Goal: Transaction & Acquisition: Find jobs

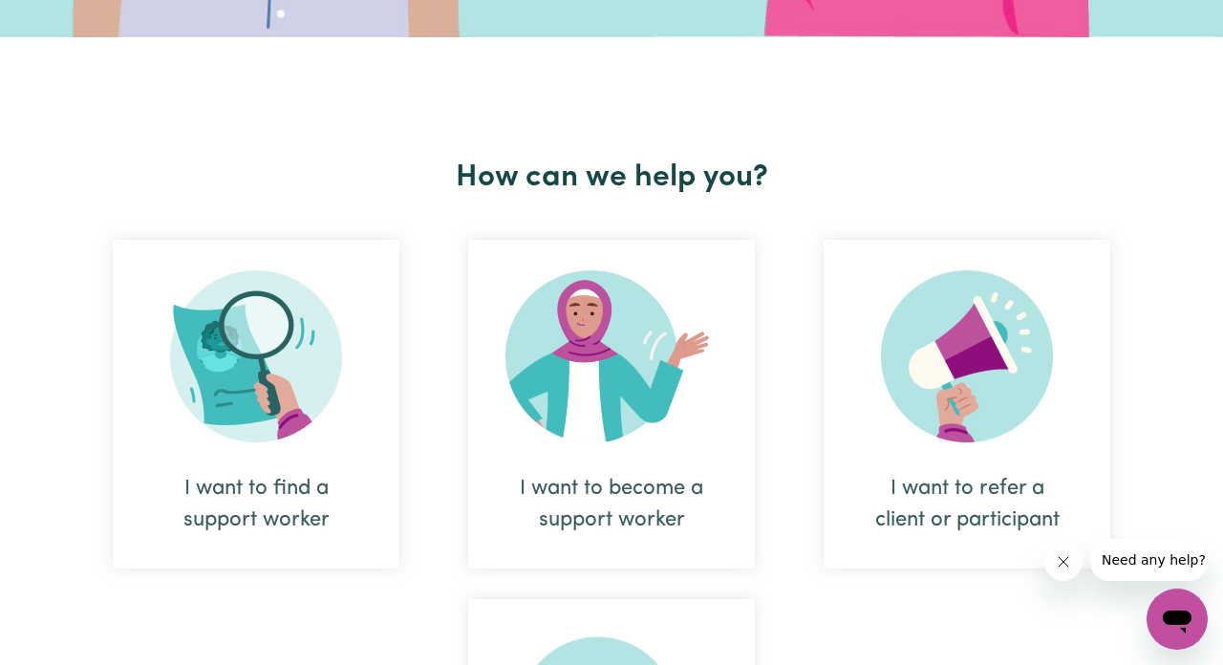
scroll to position [603, 0]
click at [652, 437] on img at bounding box center [611, 356] width 212 height 172
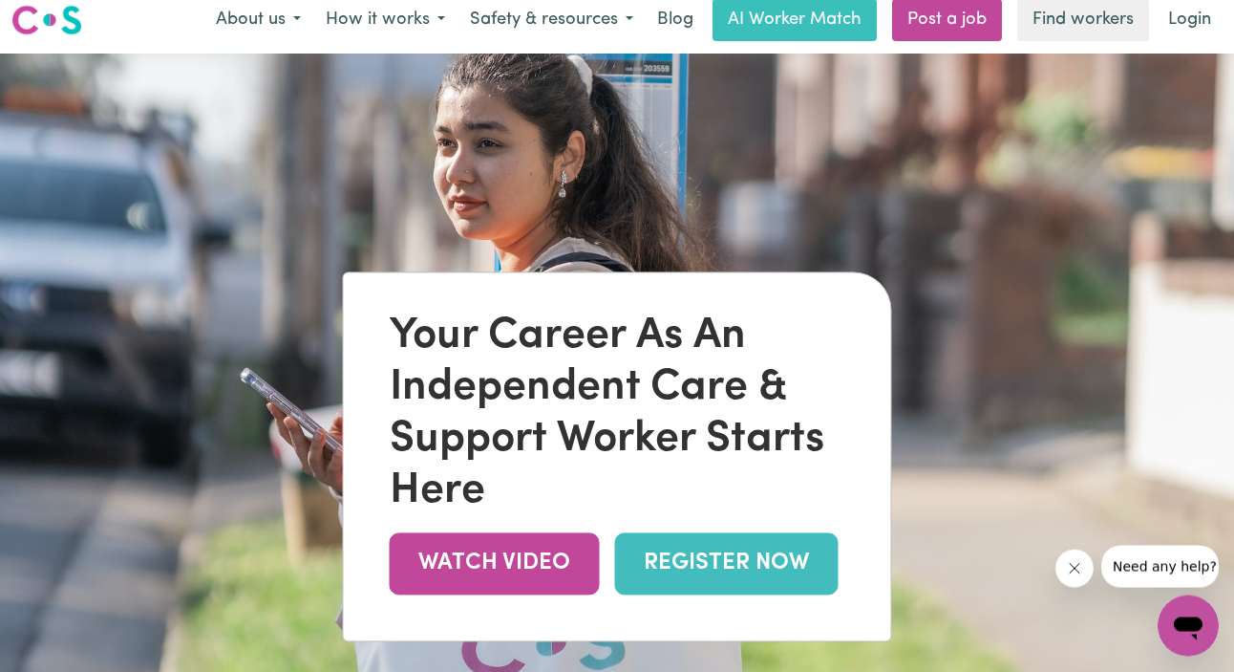
scroll to position [19, 0]
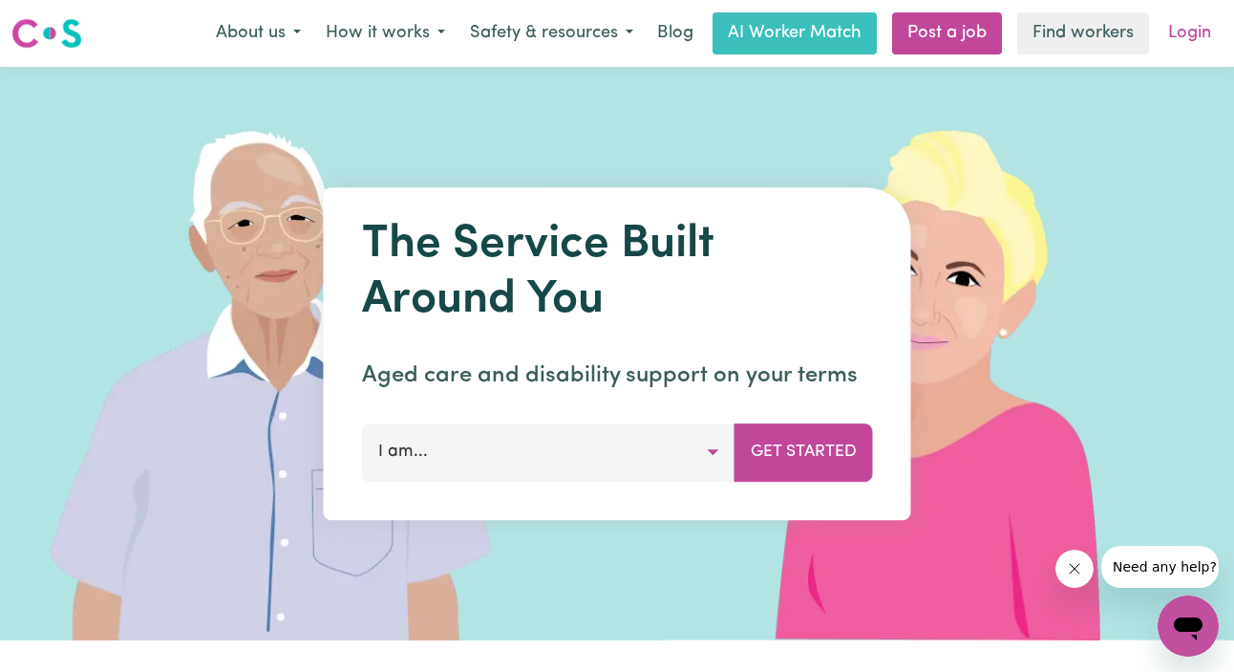
click at [1184, 30] on link "Login" at bounding box center [1190, 33] width 66 height 42
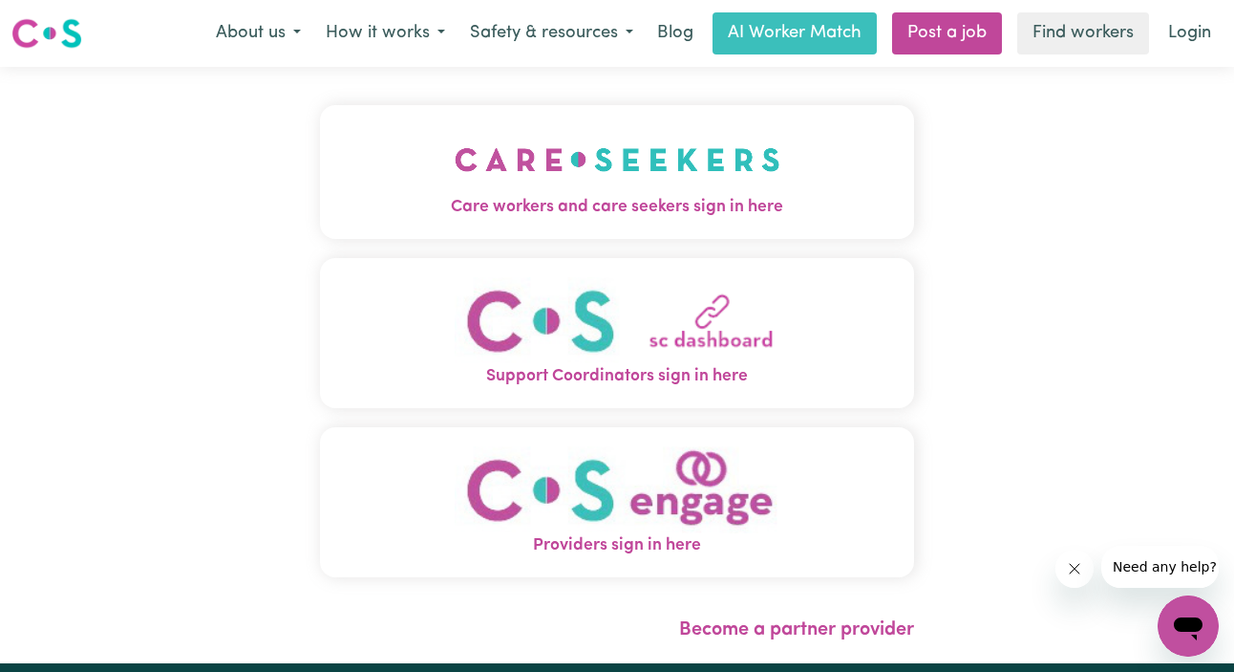
click at [617, 181] on img "Care workers and care seekers sign in here" at bounding box center [618, 159] width 326 height 71
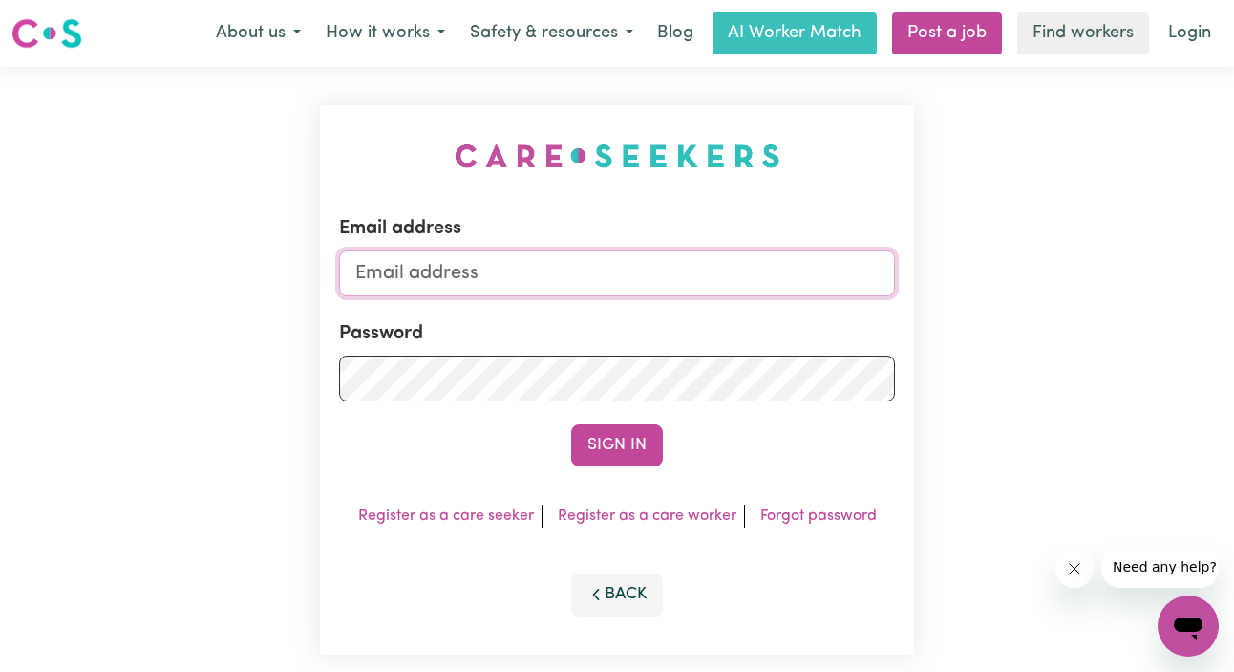
type input "[EMAIL_ADDRESS][DOMAIN_NAME]"
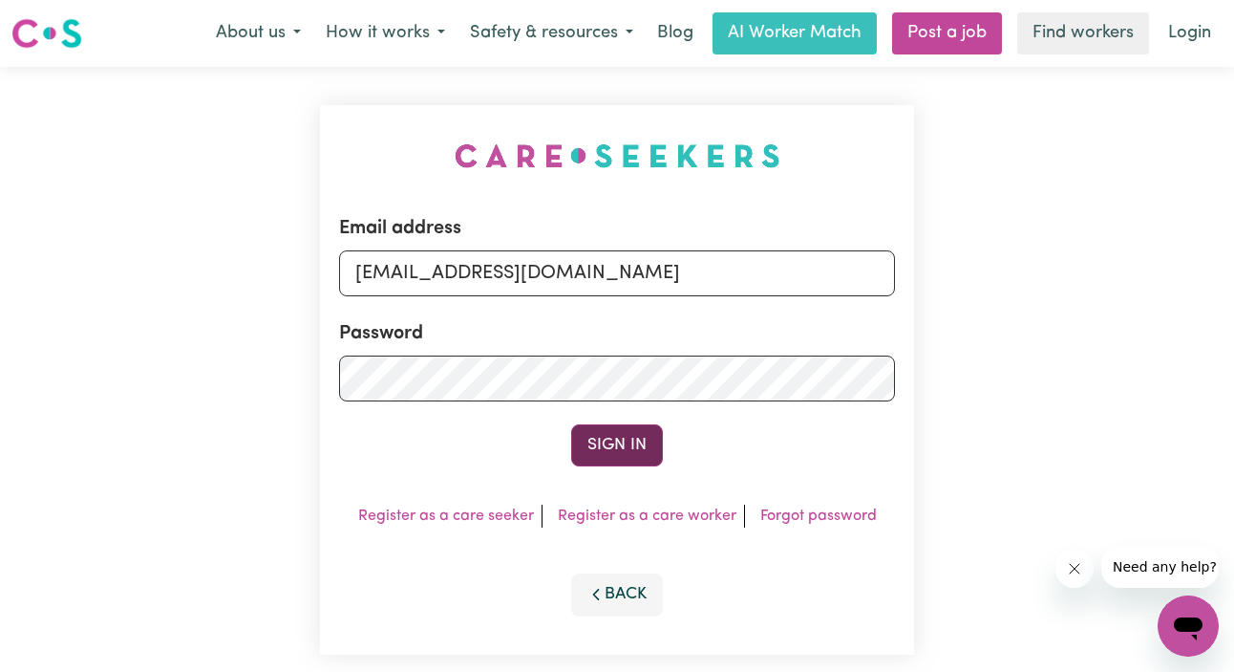
click at [592, 439] on button "Sign In" at bounding box center [617, 445] width 92 height 42
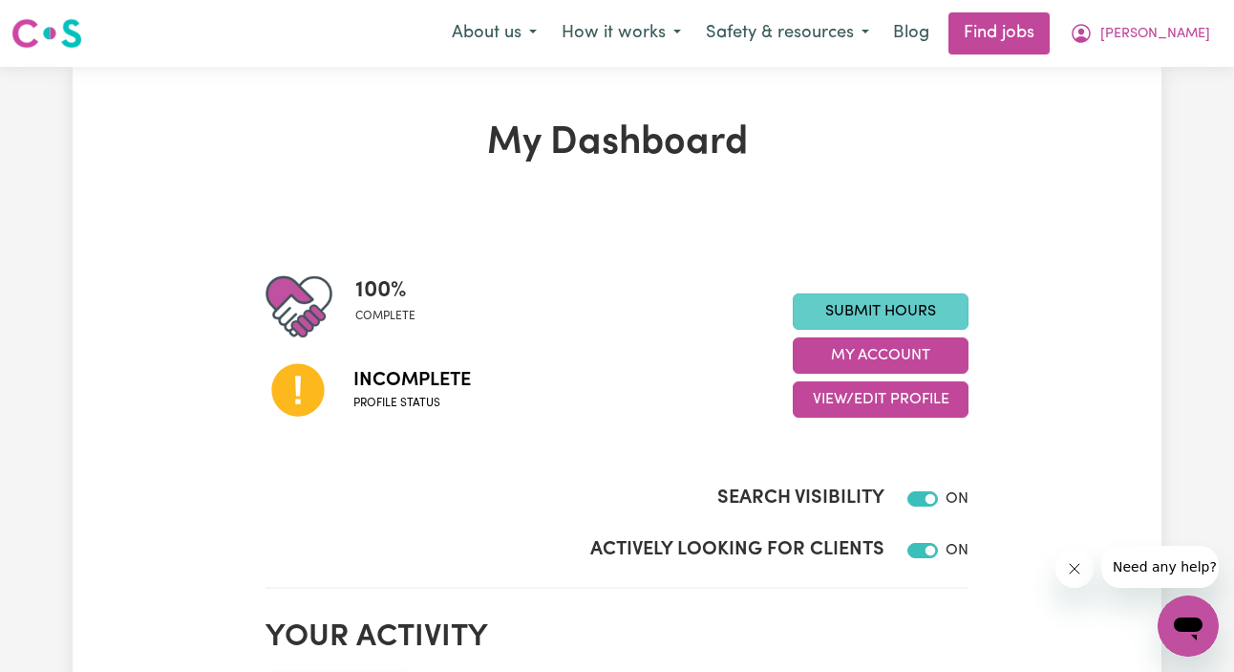
click at [854, 312] on link "Submit Hours" at bounding box center [881, 311] width 176 height 36
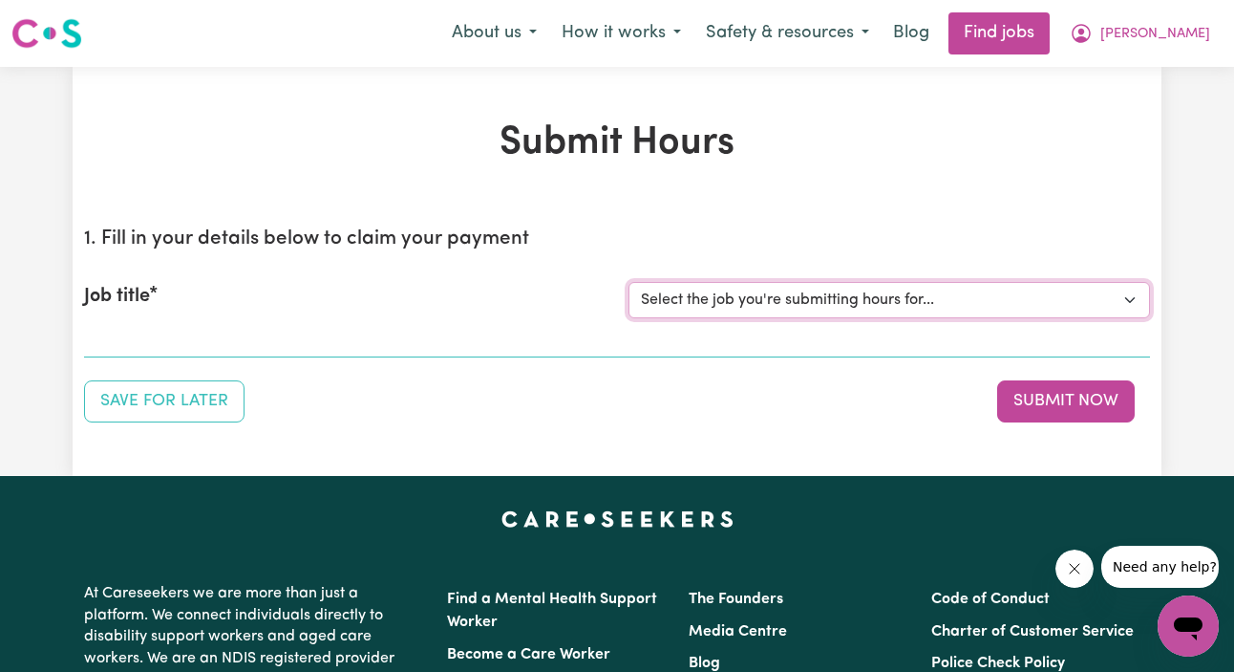
drag, startPoint x: 842, startPoint y: 303, endPoint x: 614, endPoint y: 399, distance: 247.0
click at [450, 446] on div "Submit Hours 1. Fill in your details below to claim your payment Job title Sele…" at bounding box center [617, 271] width 1089 height 409
click at [712, 310] on select "Select the job you're submitting hours for..." at bounding box center [890, 300] width 522 height 36
click at [1064, 408] on button "Submit Now" at bounding box center [1066, 401] width 138 height 42
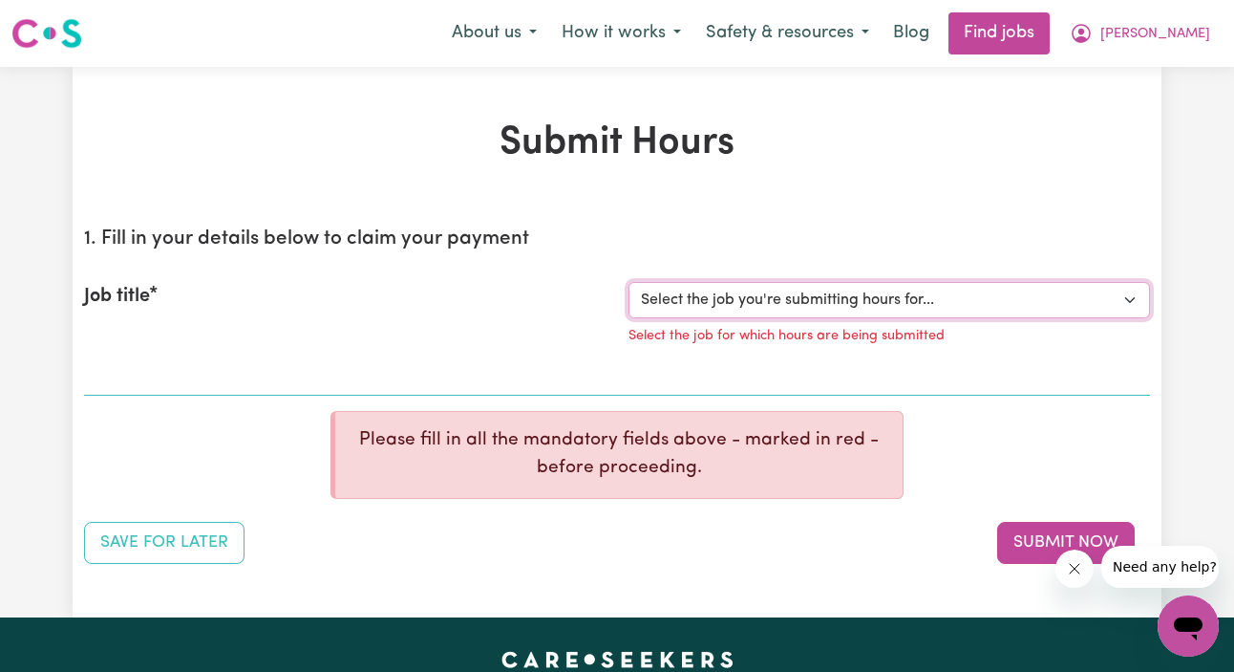
drag, startPoint x: 885, startPoint y: 288, endPoint x: 750, endPoint y: 363, distance: 154.4
click at [750, 362] on div "Job title Select the job you're submitting hours for... Select the job for whic…" at bounding box center [617, 319] width 1066 height 120
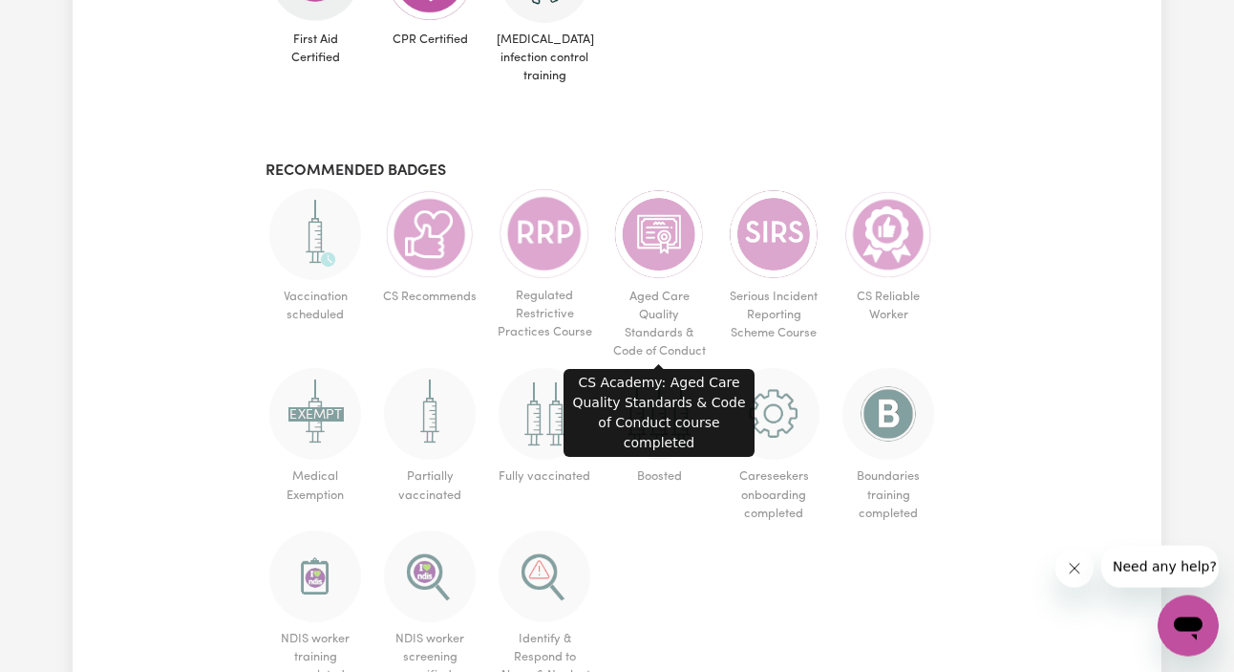
scroll to position [1102, 0]
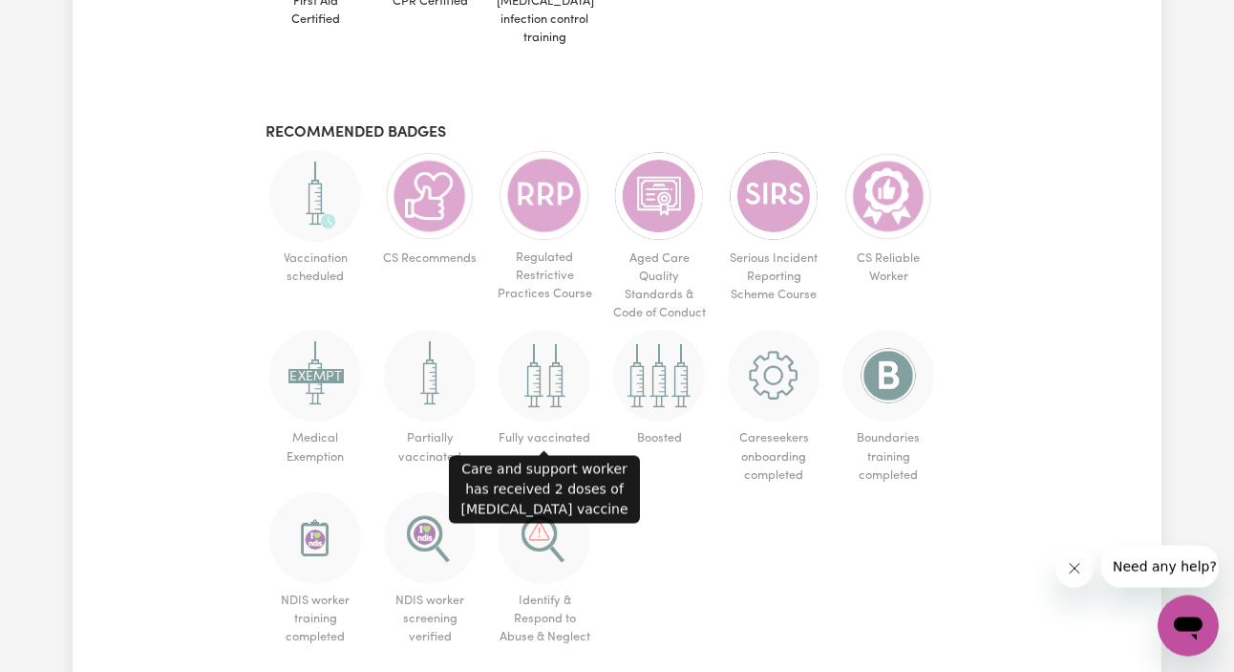
click at [534, 378] on img at bounding box center [545, 376] width 92 height 92
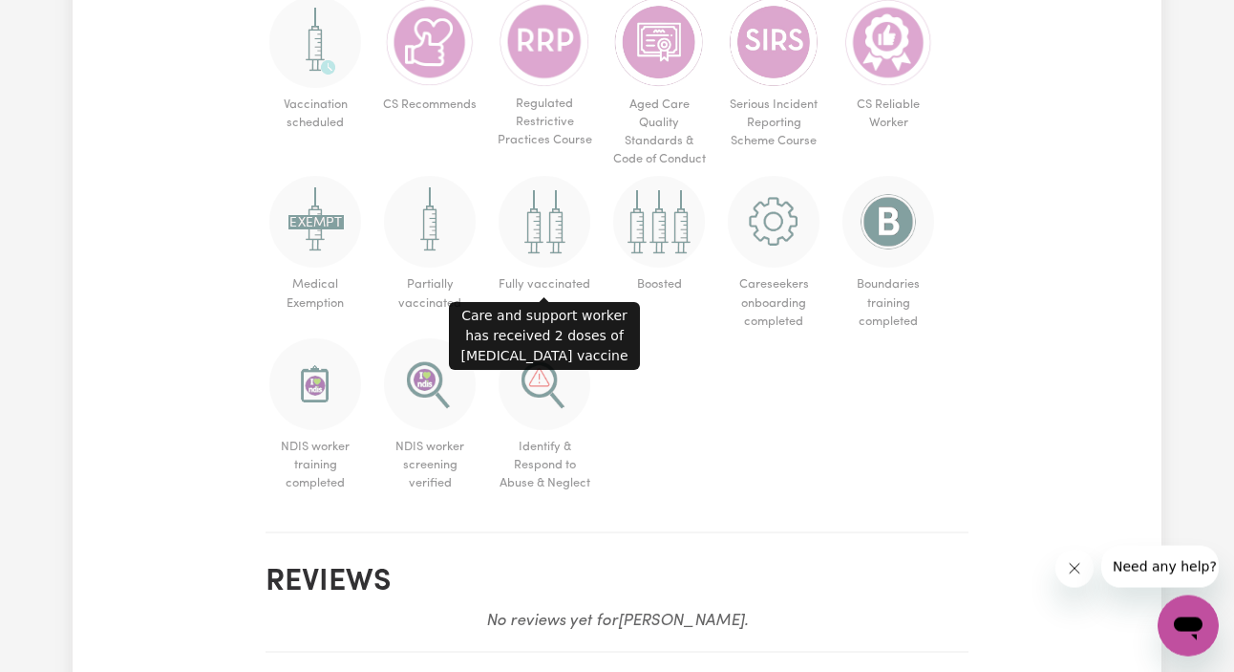
scroll to position [1257, 0]
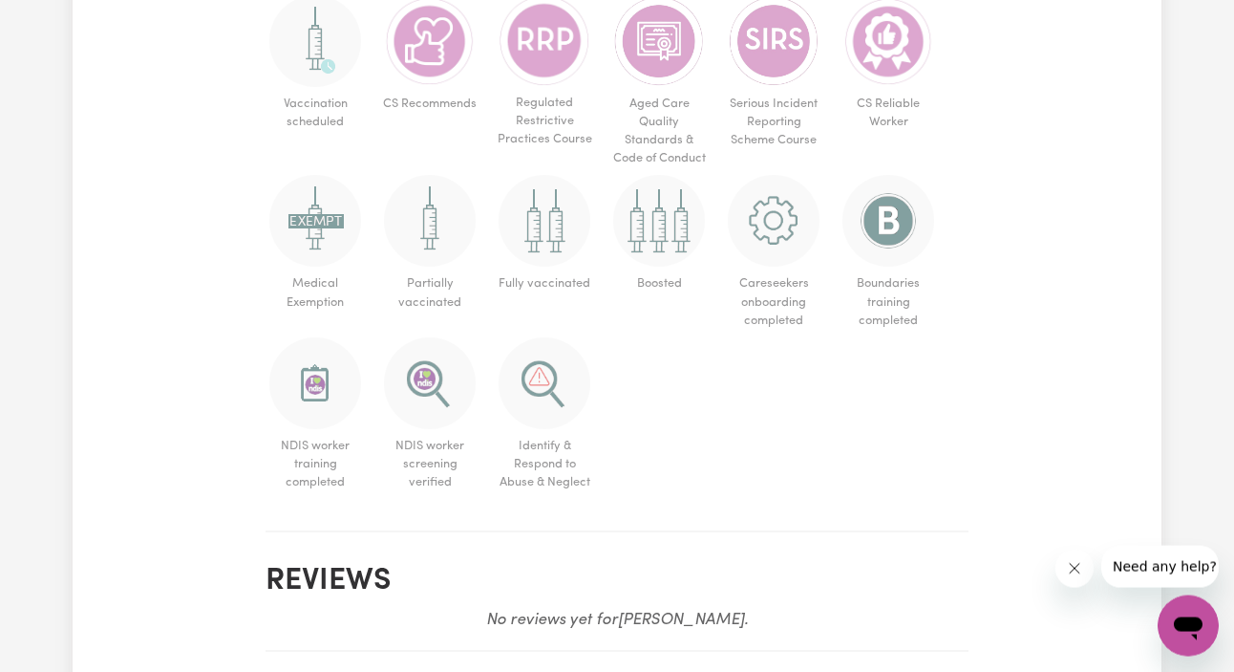
click at [687, 443] on ul "Vaccination scheduled CS Recommends Regulated Restrictive Practices Course Aged…" at bounding box center [617, 247] width 703 height 504
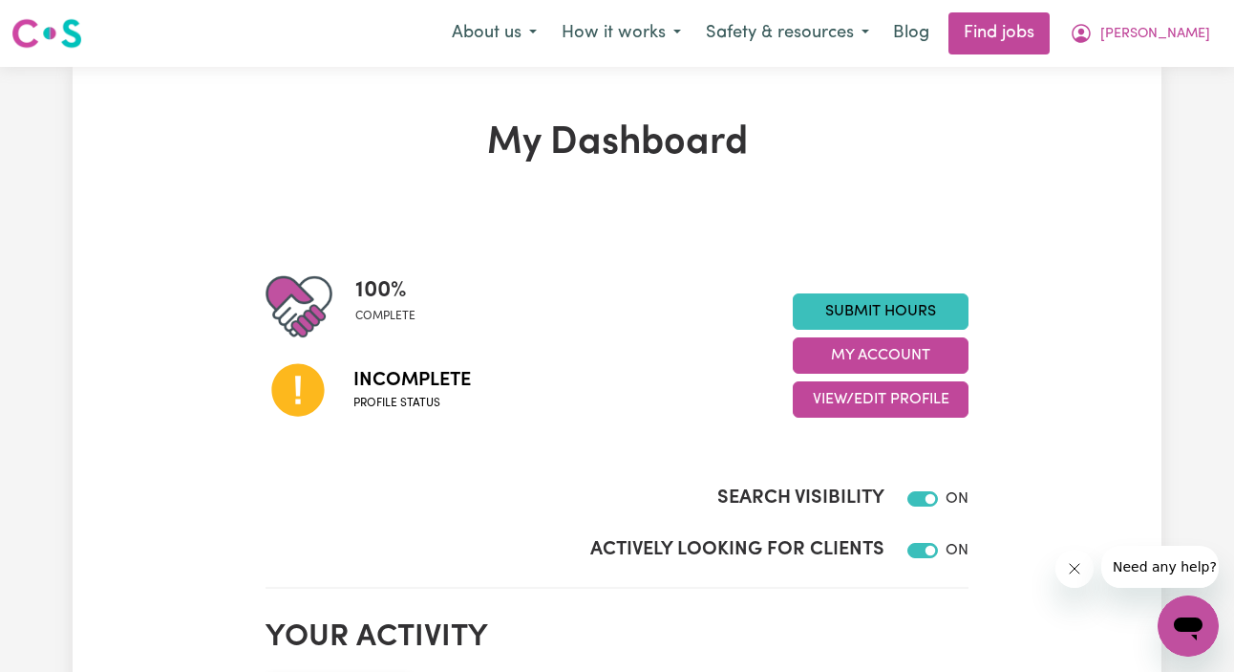
scroll to position [0, 0]
click at [1050, 20] on link "Find jobs" at bounding box center [999, 33] width 101 height 42
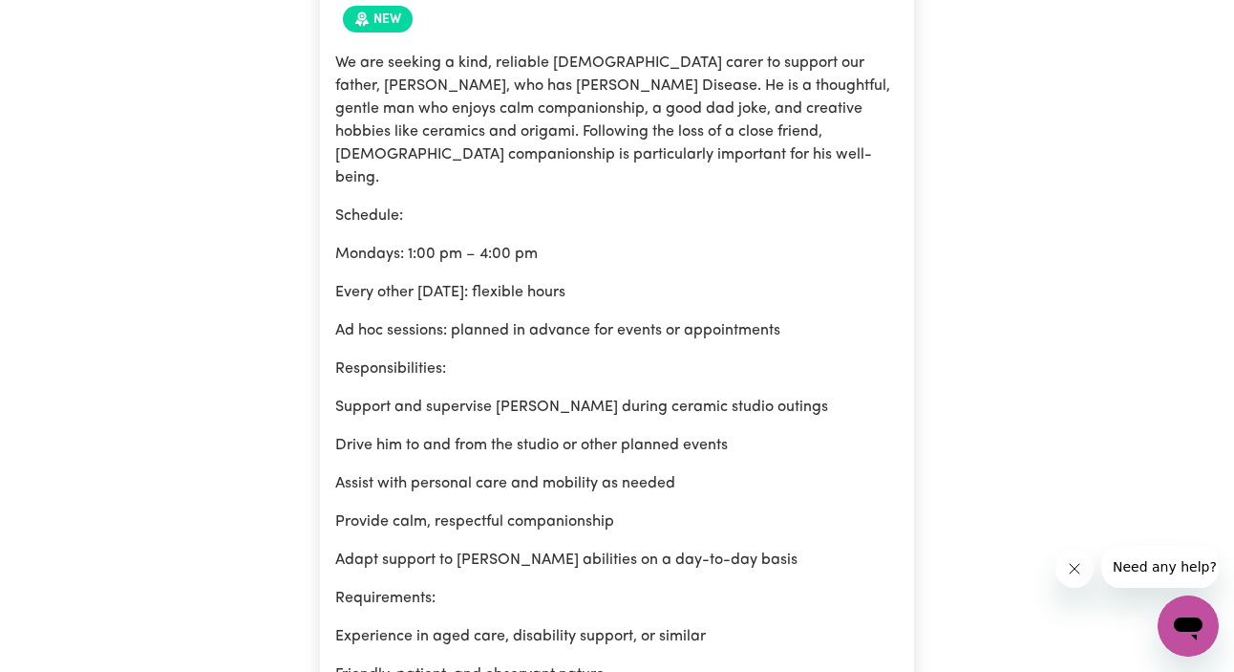
scroll to position [1279, 0]
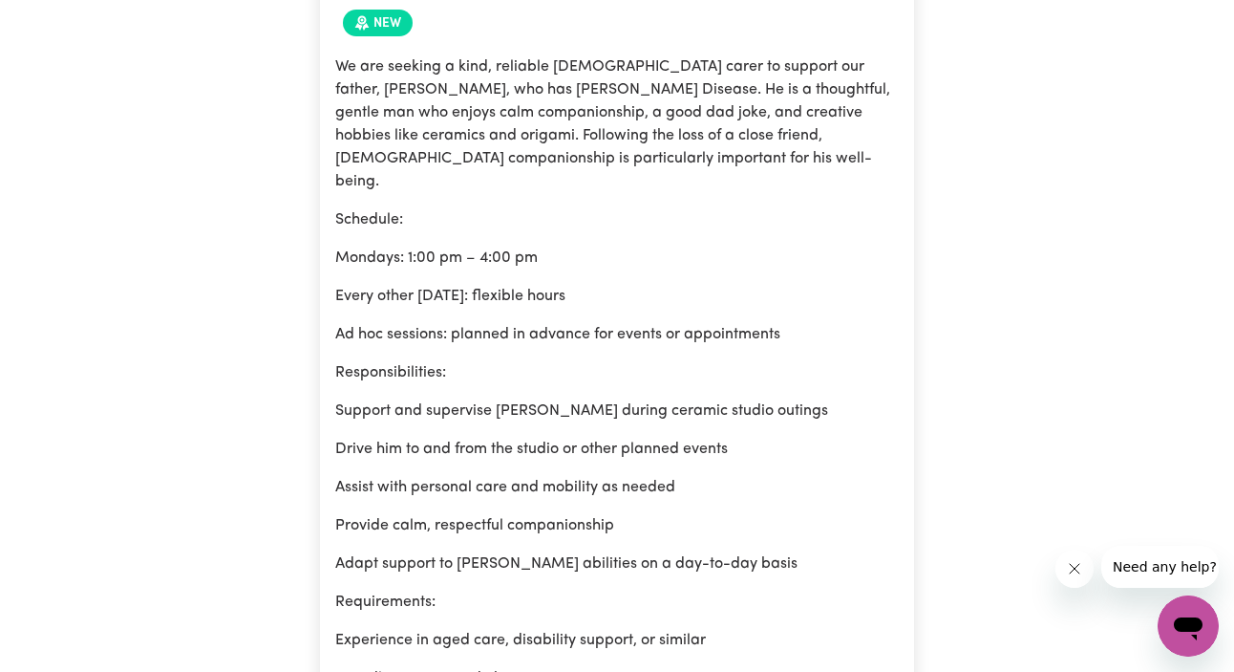
click at [1167, 579] on button "Need any help?" at bounding box center [1163, 566] width 127 height 42
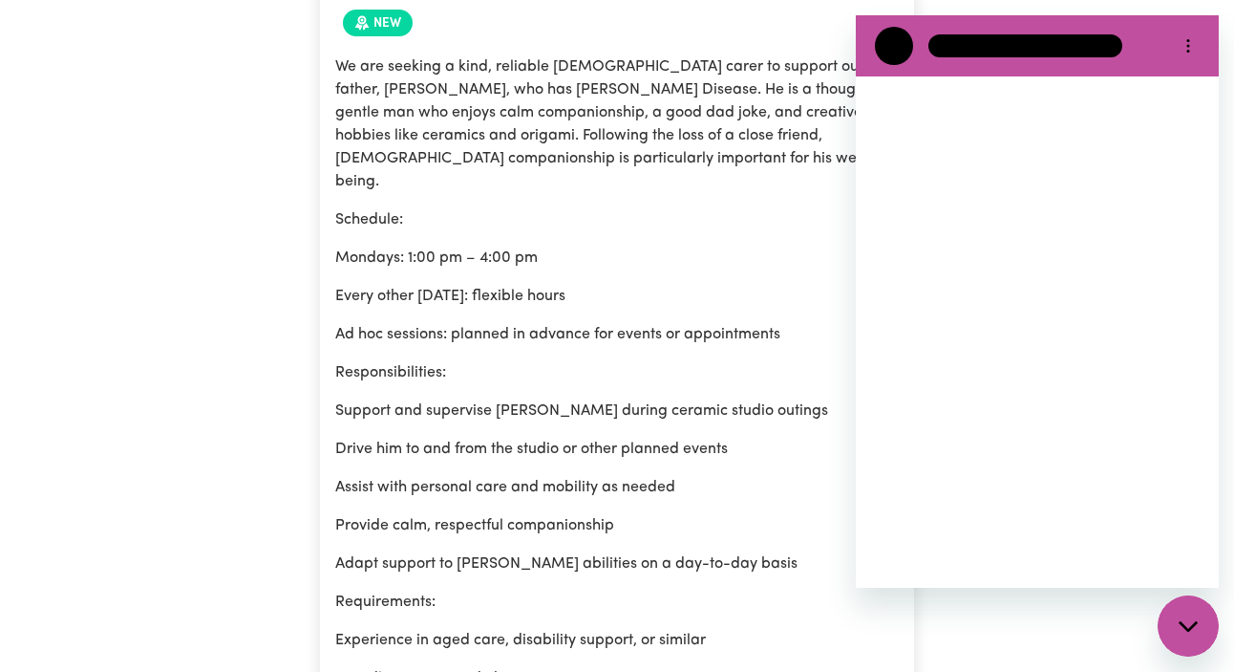
scroll to position [0, 0]
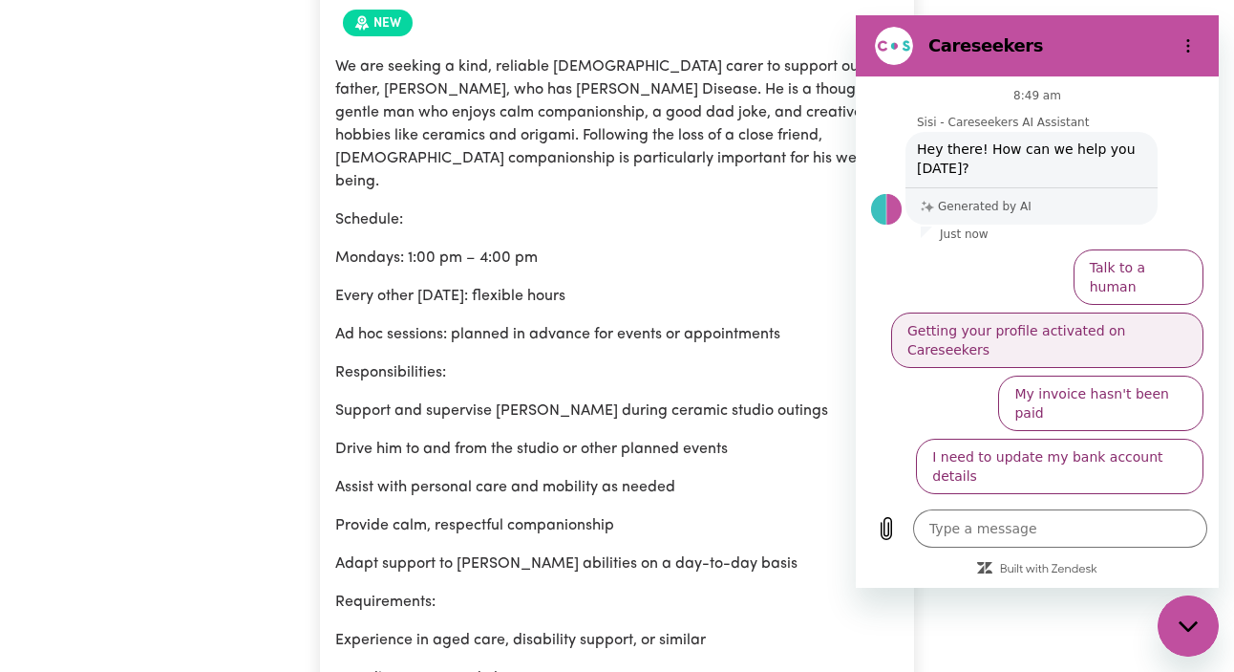
click at [944, 316] on button "Getting your profile activated on Careseekers" at bounding box center [1047, 339] width 312 height 55
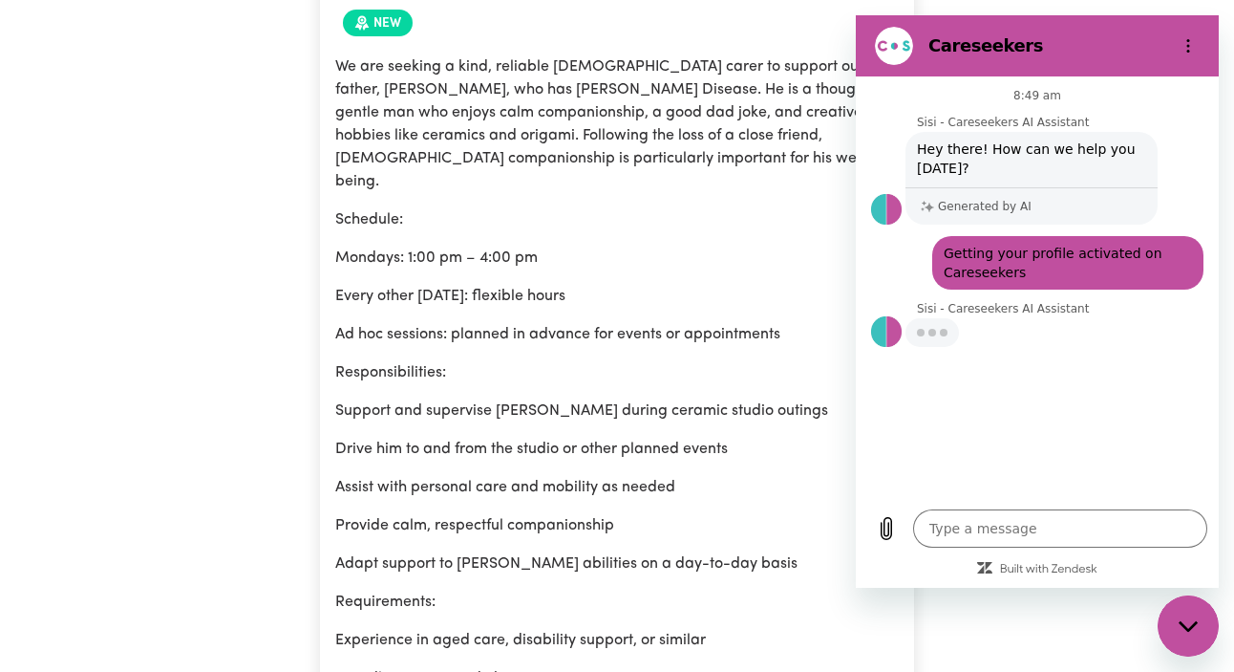
type textarea "x"
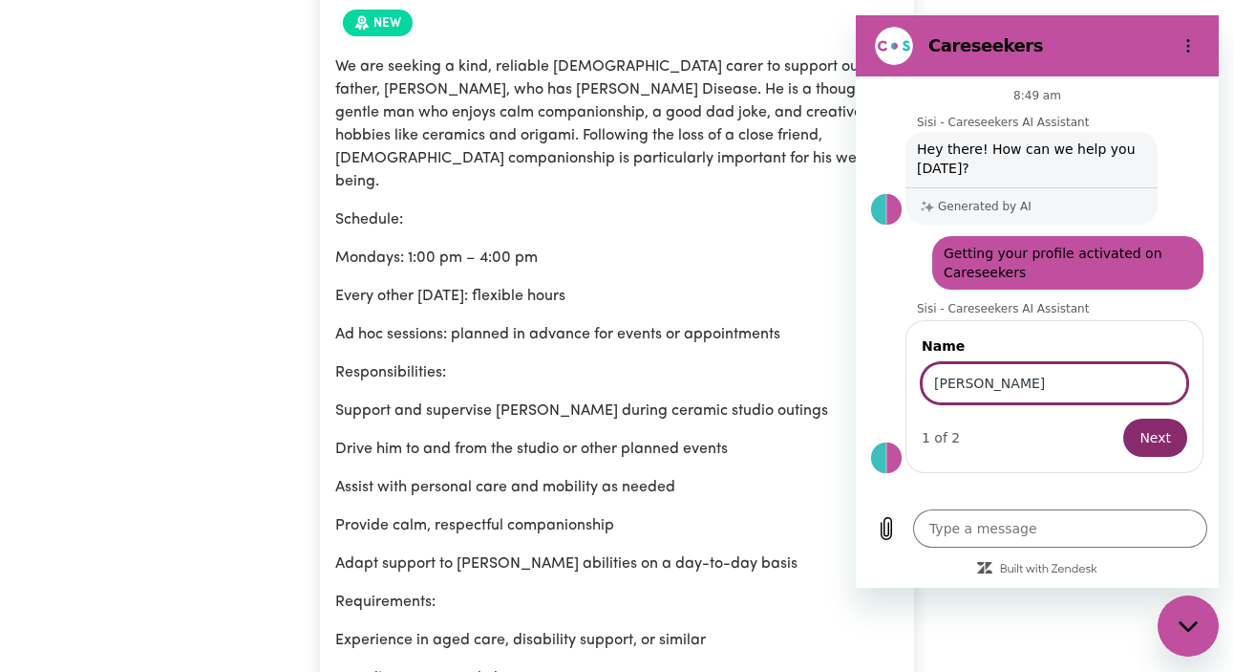
type input "[PERSON_NAME]"
click at [1157, 437] on button "Next" at bounding box center [1155, 437] width 64 height 38
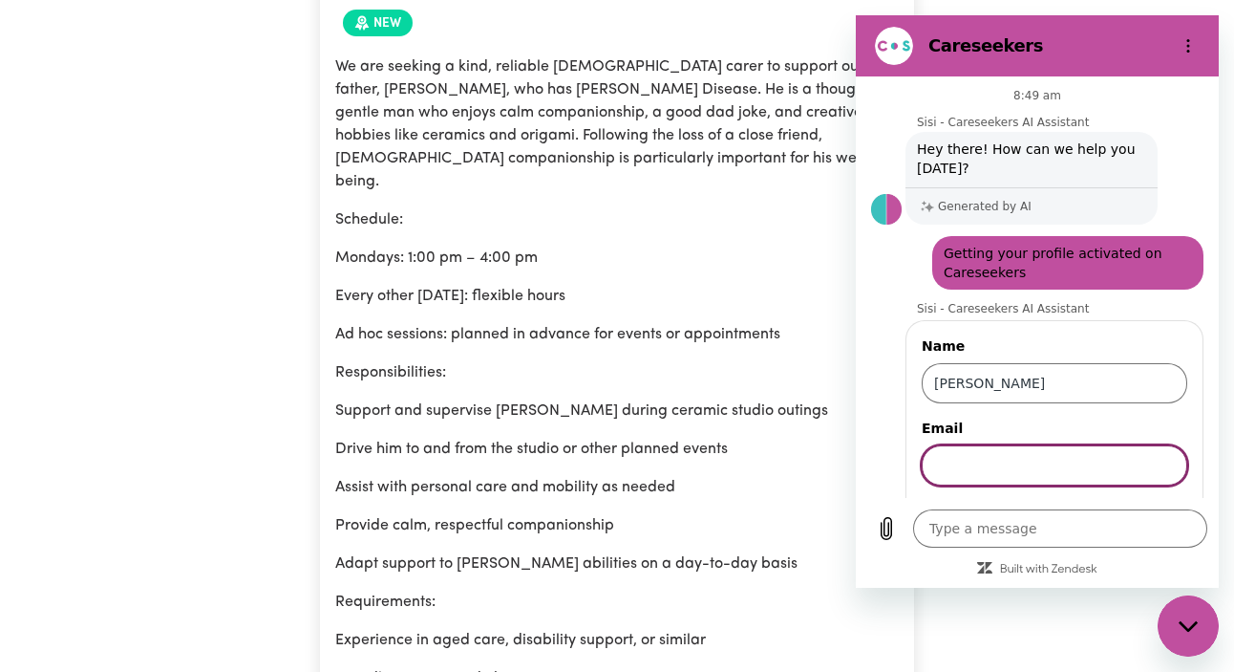
type textarea "x"
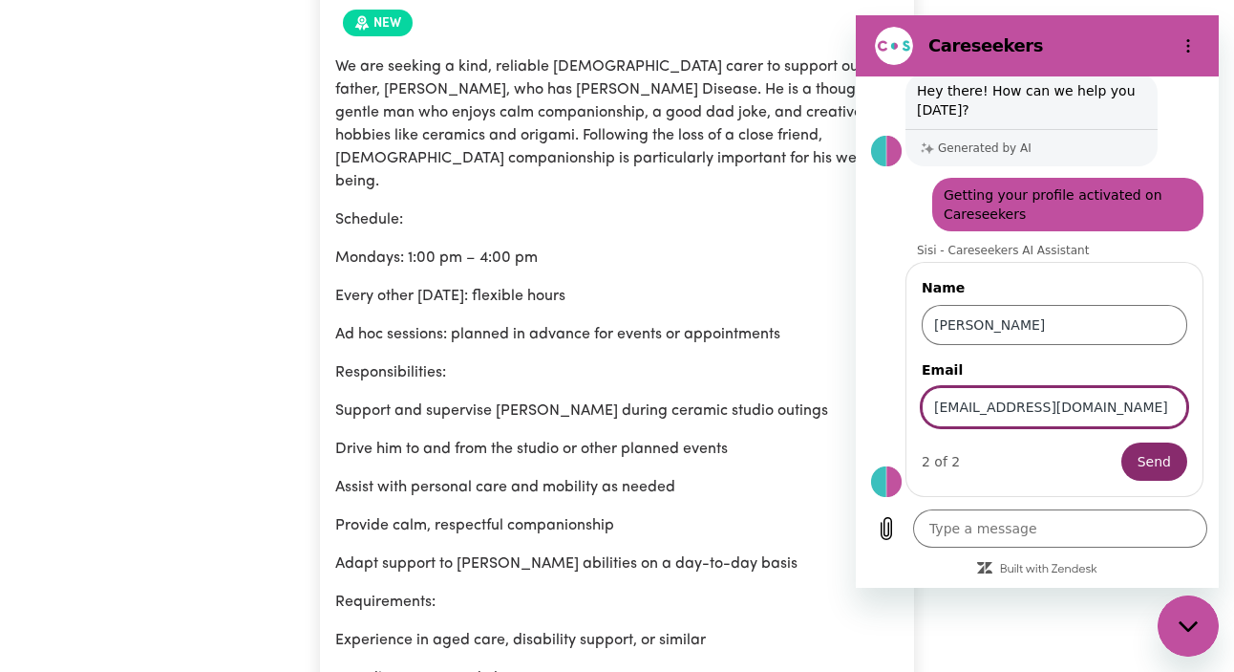
type input "[EMAIL_ADDRESS][DOMAIN_NAME]"
click at [1140, 461] on button "Send" at bounding box center [1154, 461] width 66 height 38
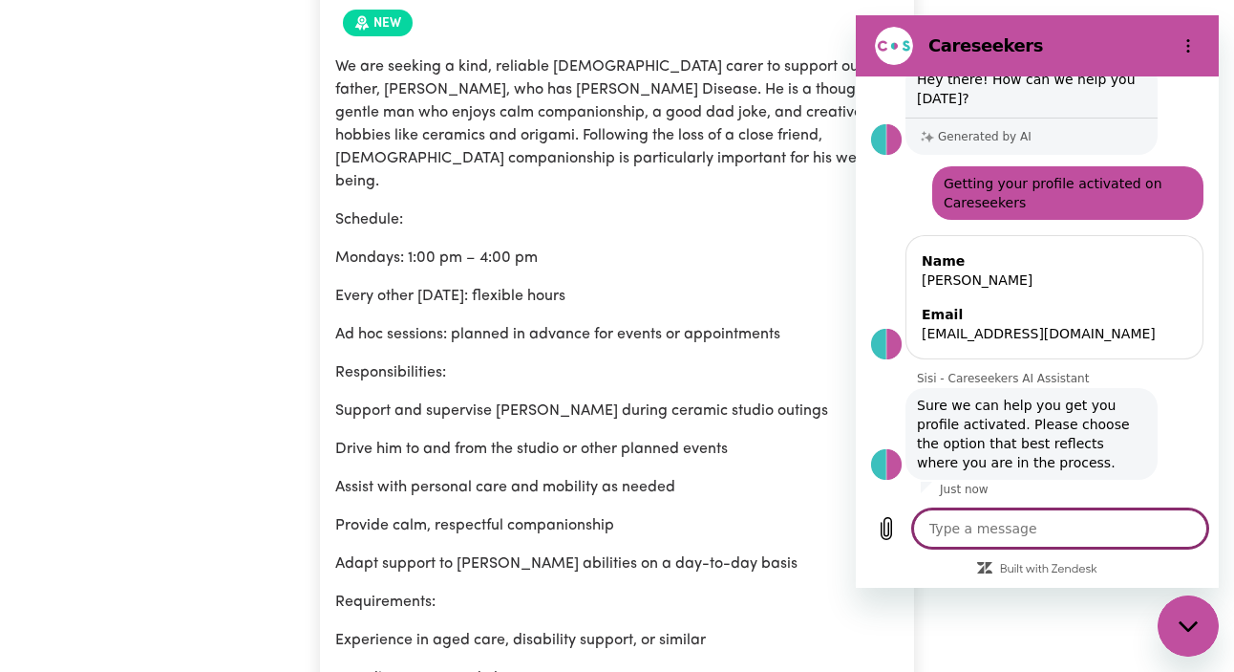
scroll to position [351, 0]
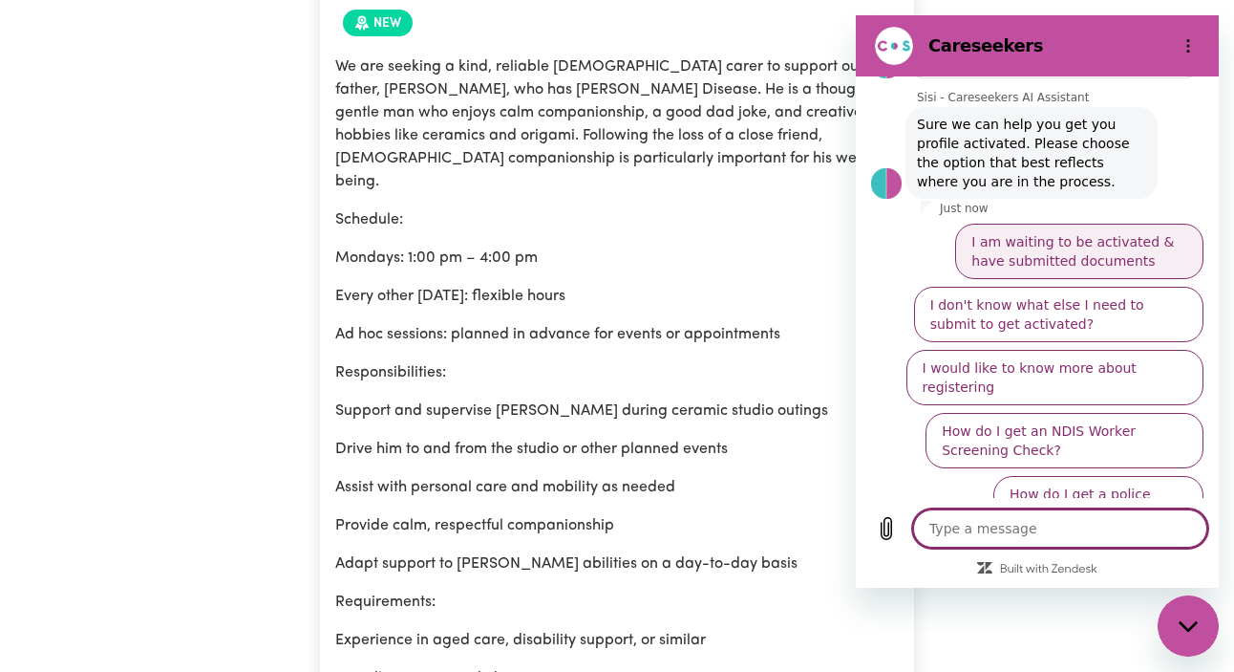
click at [1066, 244] on button "I am waiting to be activated & have submitted documents" at bounding box center [1079, 251] width 248 height 55
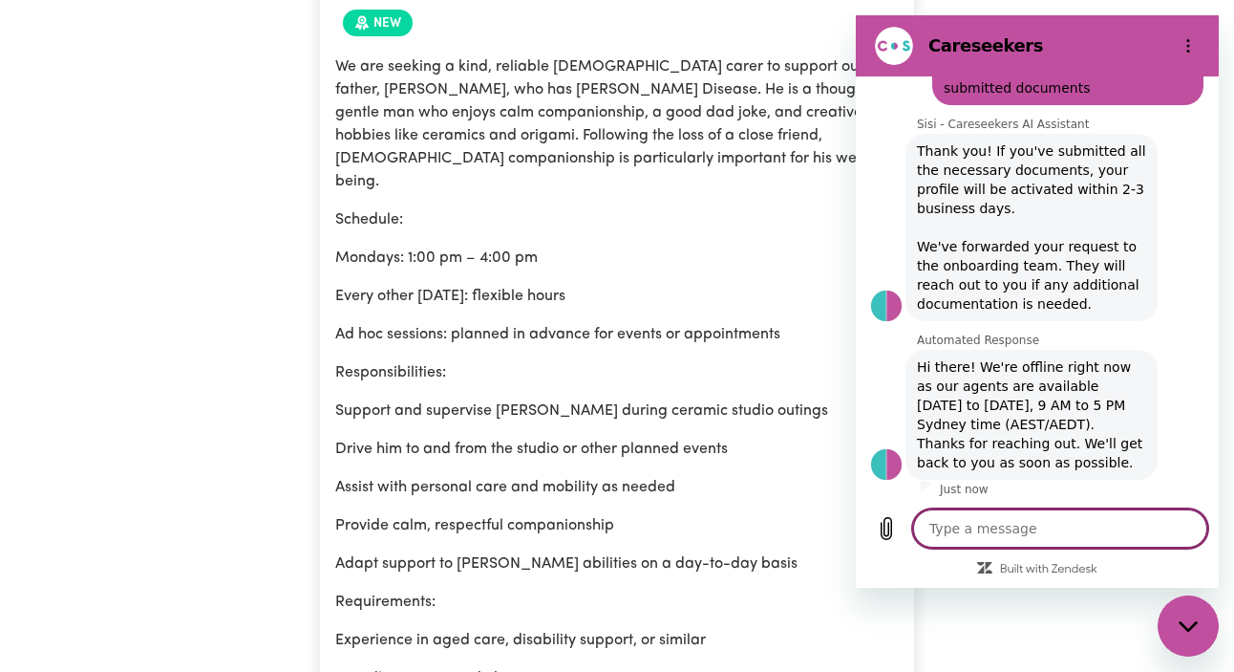
scroll to position [513, 0]
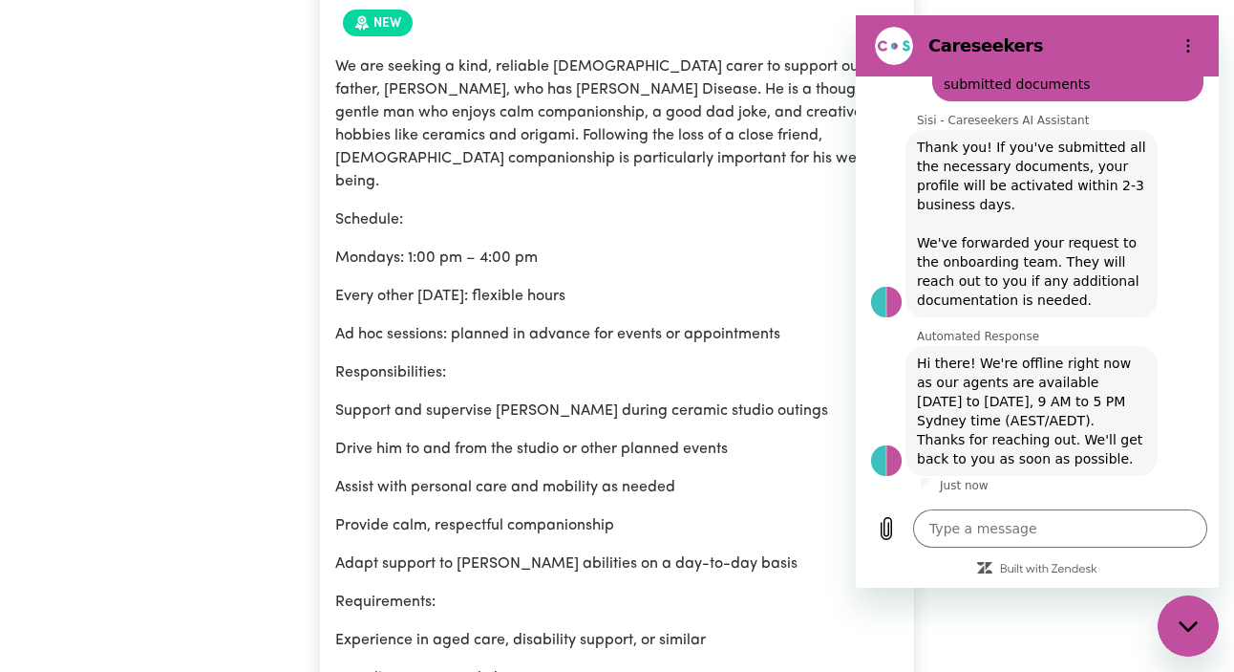
click at [695, 361] on p "Responsibilities:" at bounding box center [617, 372] width 564 height 23
click at [1196, 640] on div "Close messaging window" at bounding box center [1188, 625] width 57 height 57
type textarea "x"
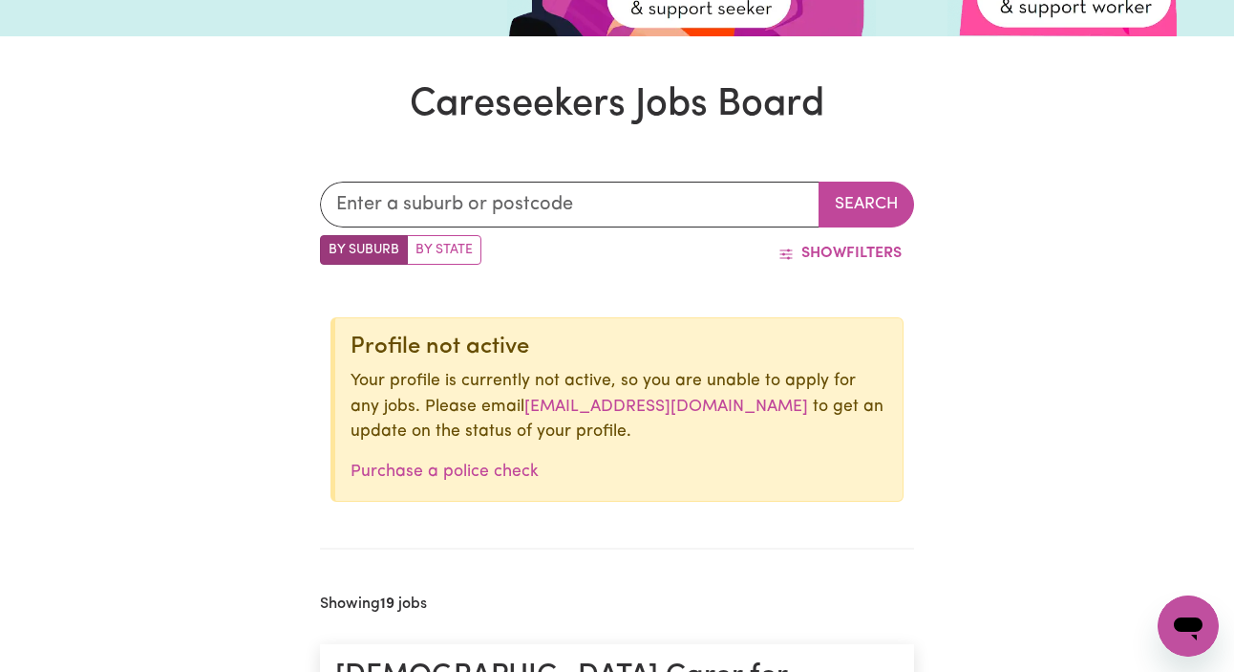
scroll to position [398, 0]
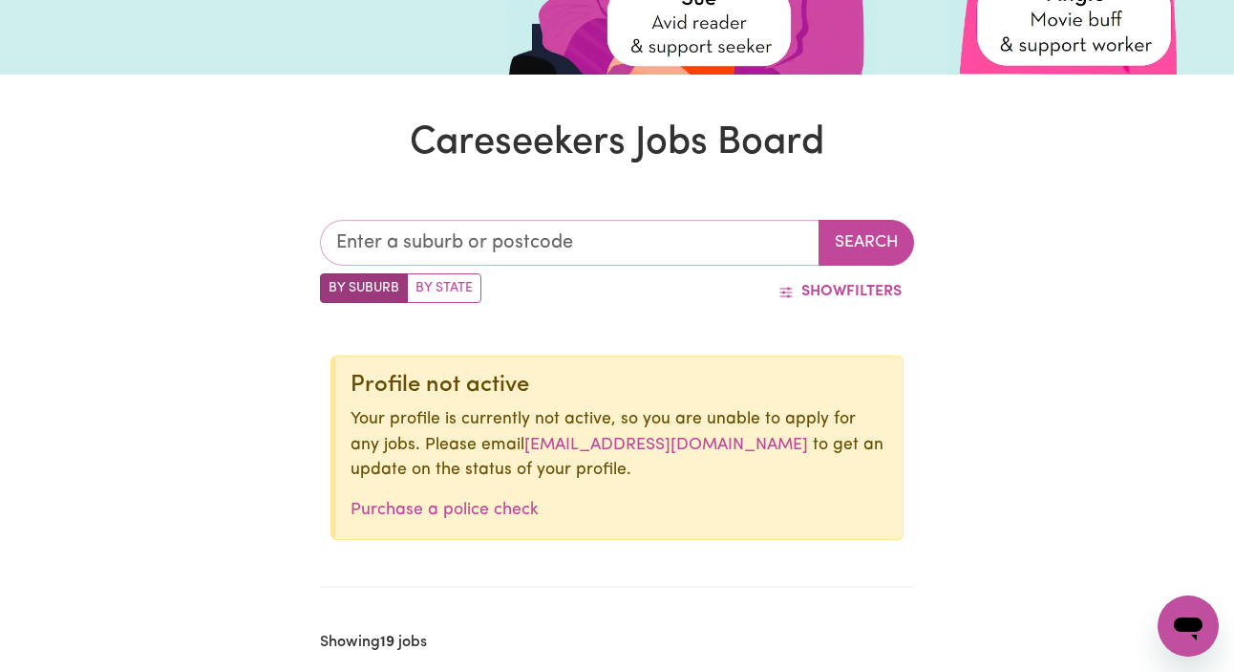
click at [494, 245] on input "text" at bounding box center [570, 243] width 500 height 46
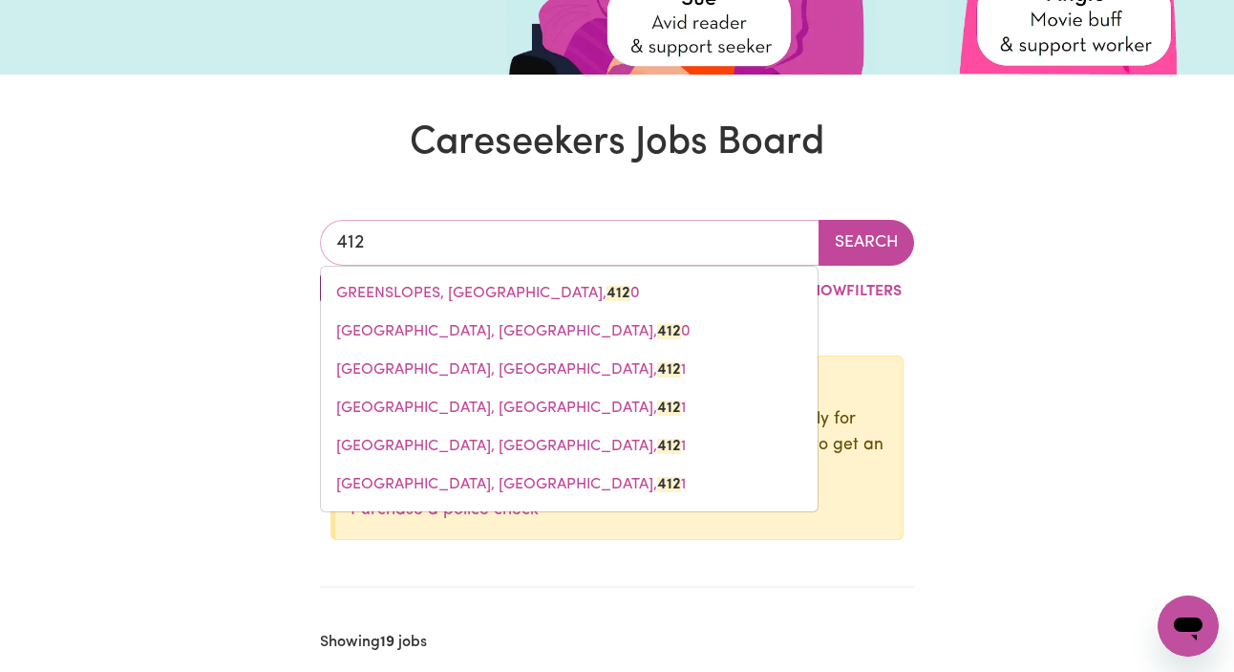
type input "4125"
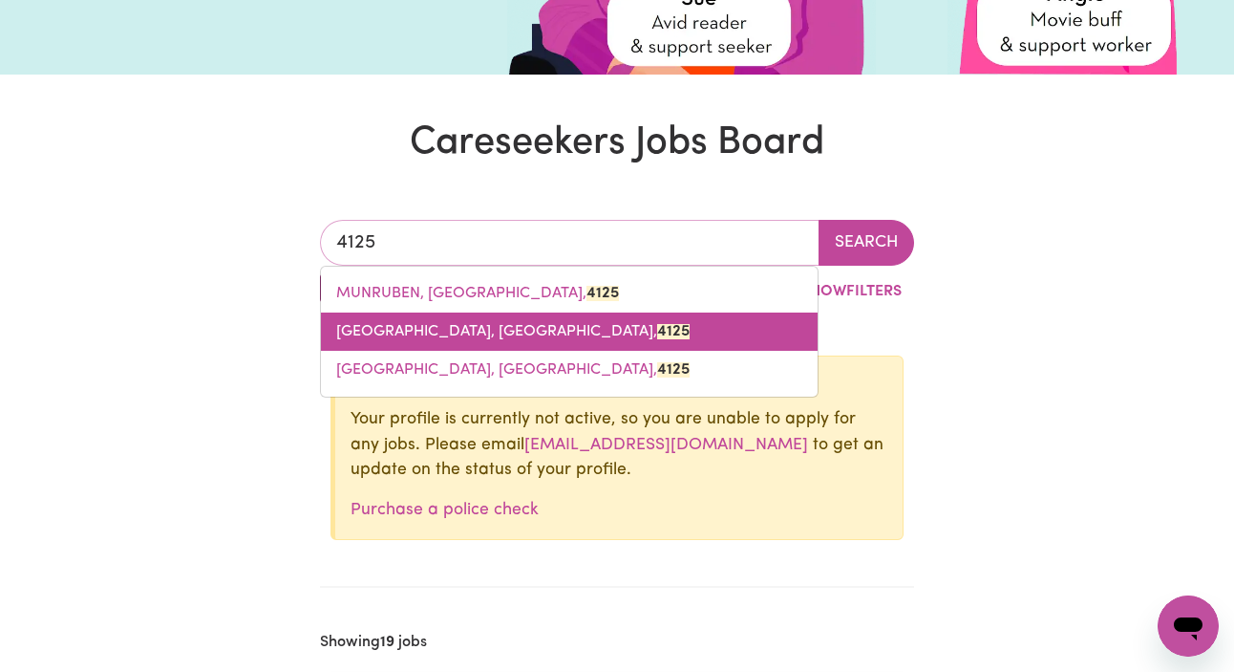
click at [538, 320] on link "[GEOGRAPHIC_DATA]" at bounding box center [569, 331] width 497 height 38
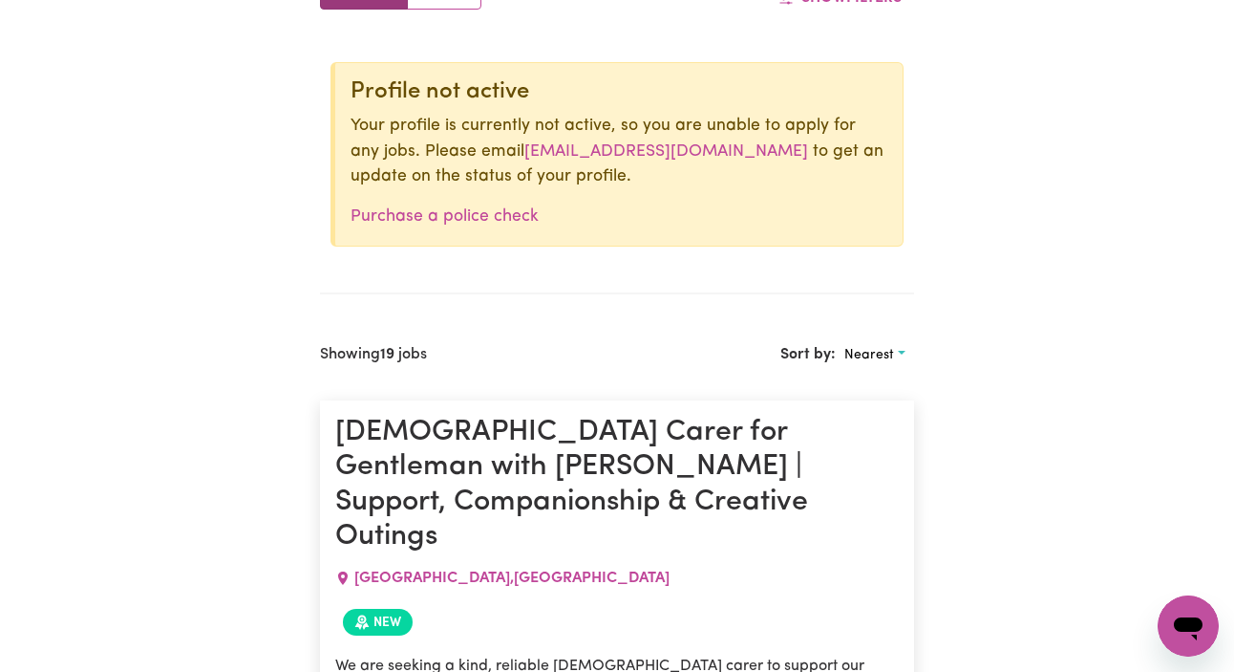
scroll to position [636, 0]
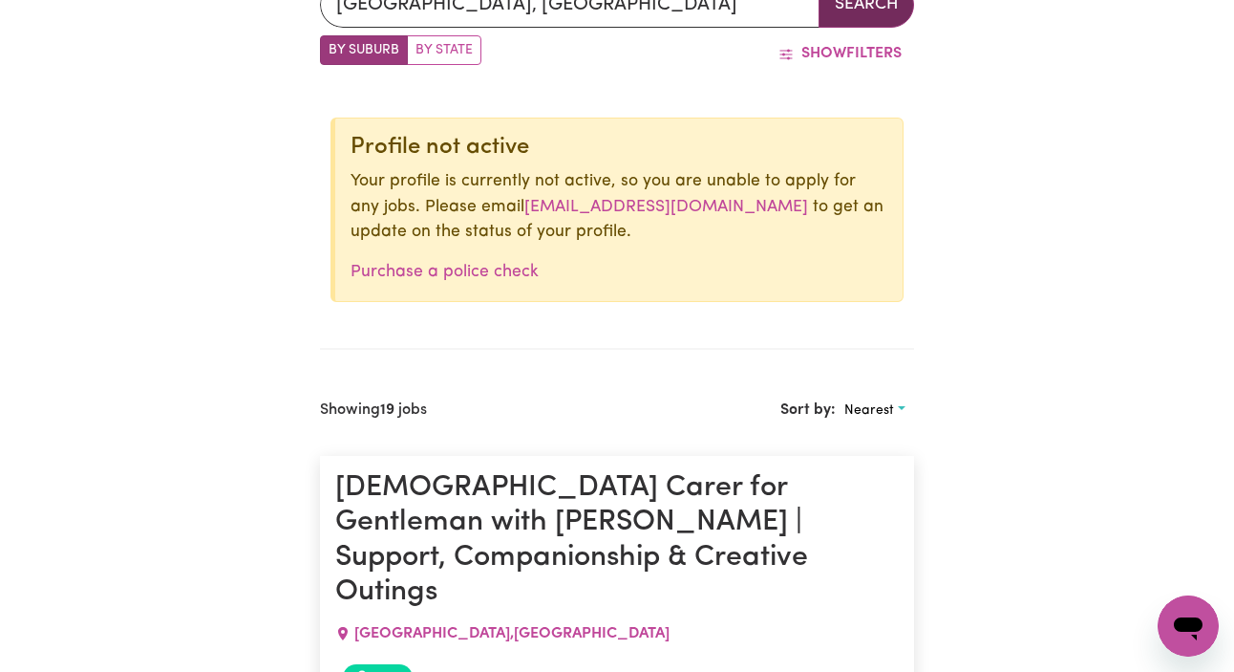
click at [847, 10] on button "Search" at bounding box center [867, 5] width 96 height 46
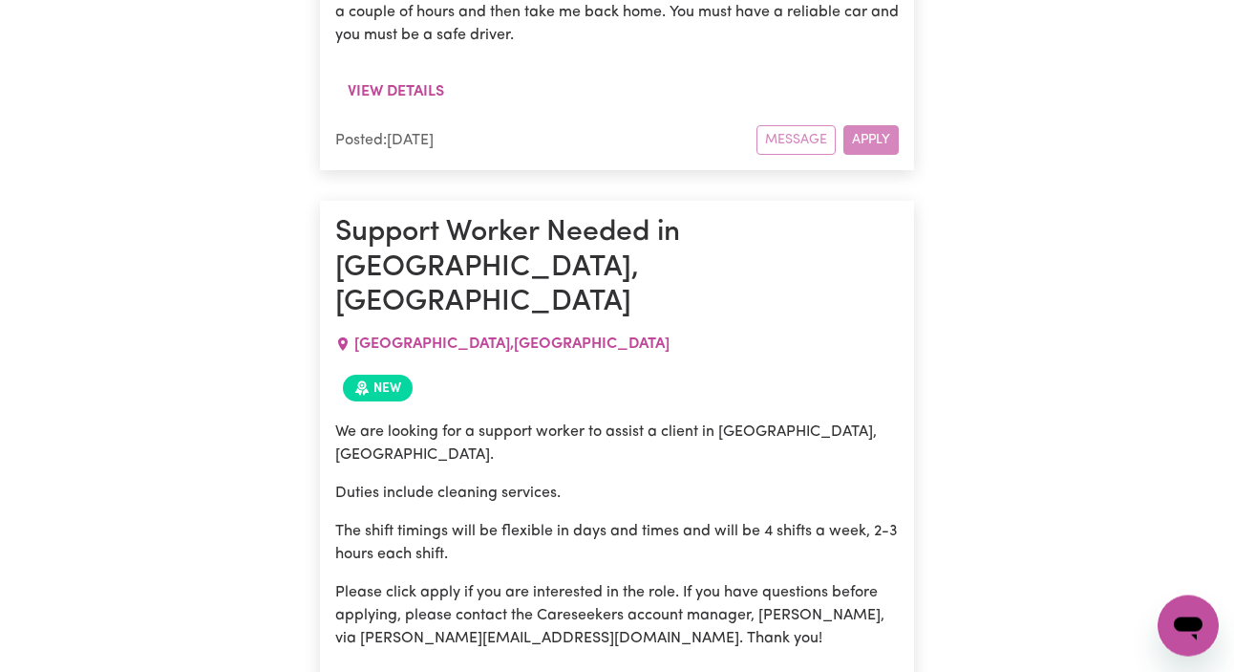
scroll to position [1356, 0]
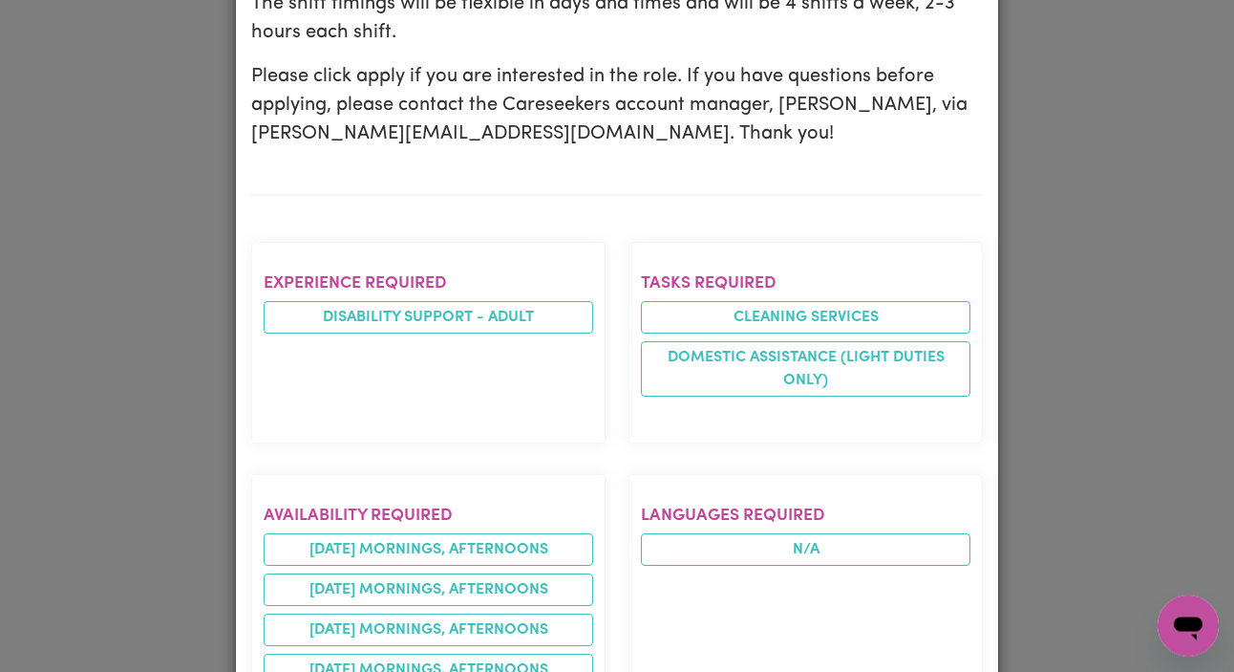
scroll to position [409, 0]
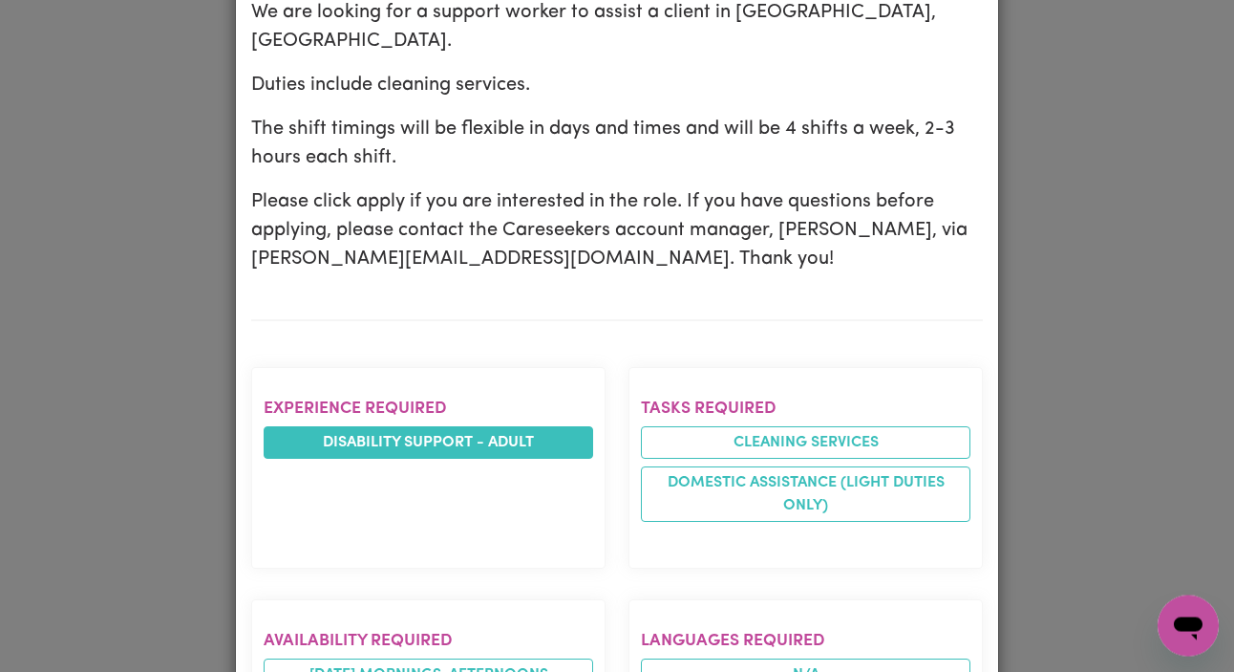
click at [437, 426] on li "Disability support - Adult" at bounding box center [429, 442] width 330 height 32
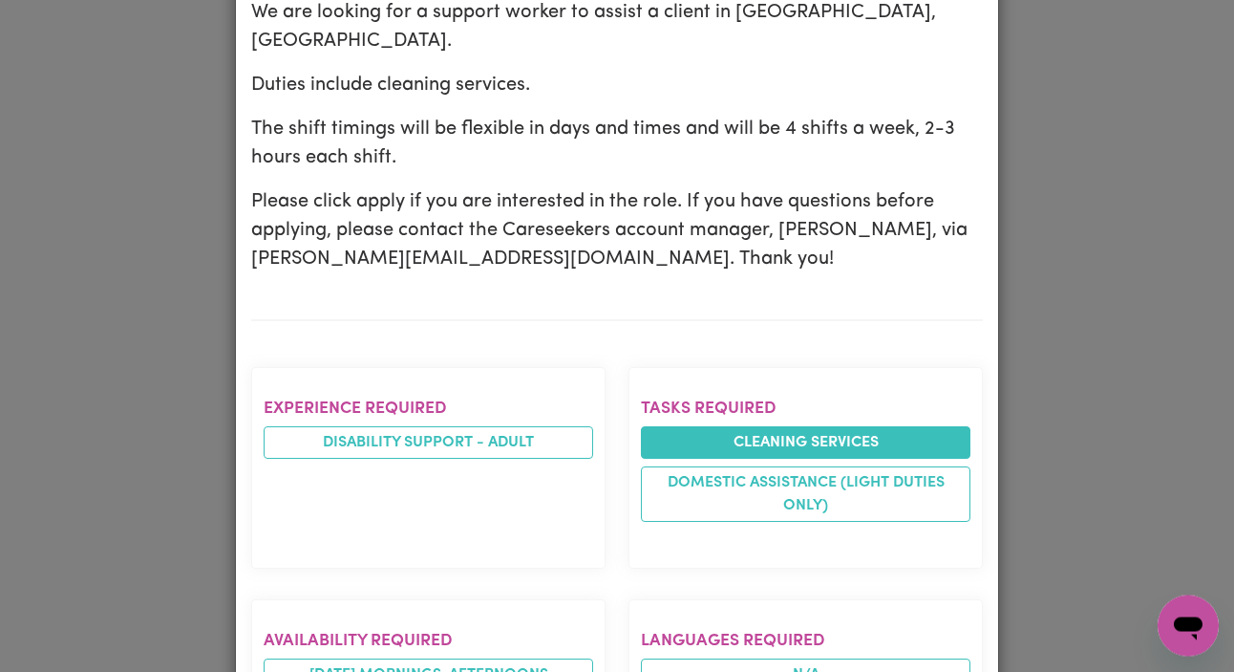
click at [705, 426] on li "Cleaning services" at bounding box center [806, 442] width 330 height 32
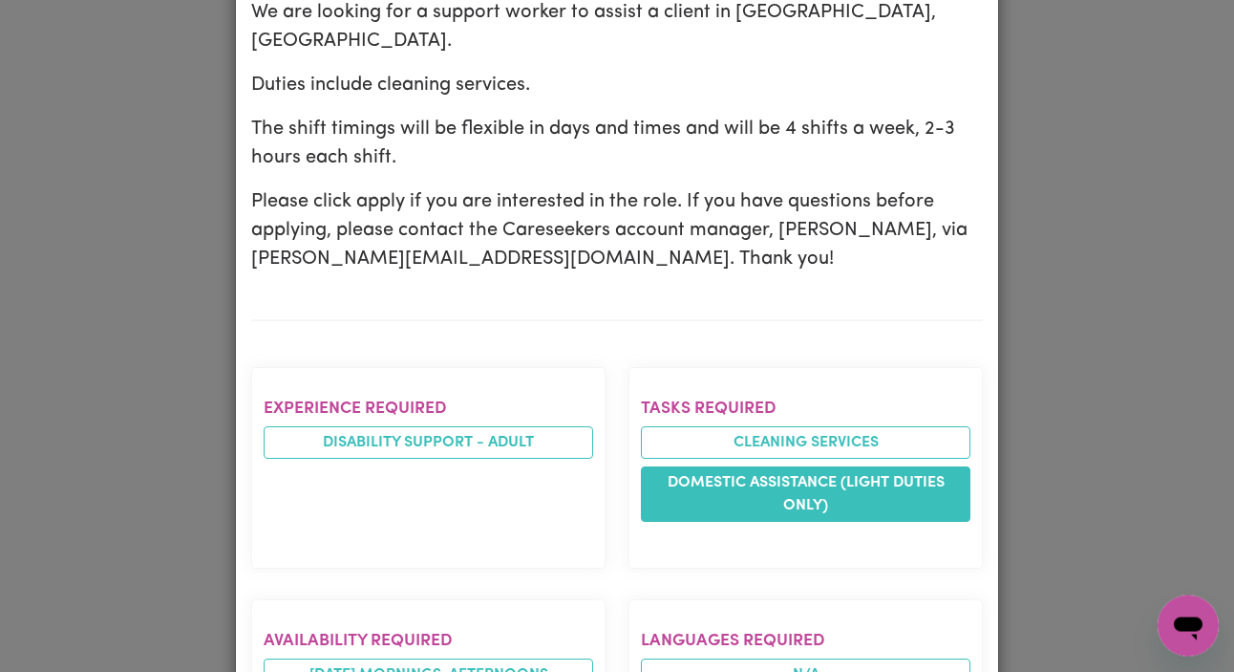
click at [705, 466] on li "Domestic assistance (light duties only)" at bounding box center [806, 493] width 330 height 55
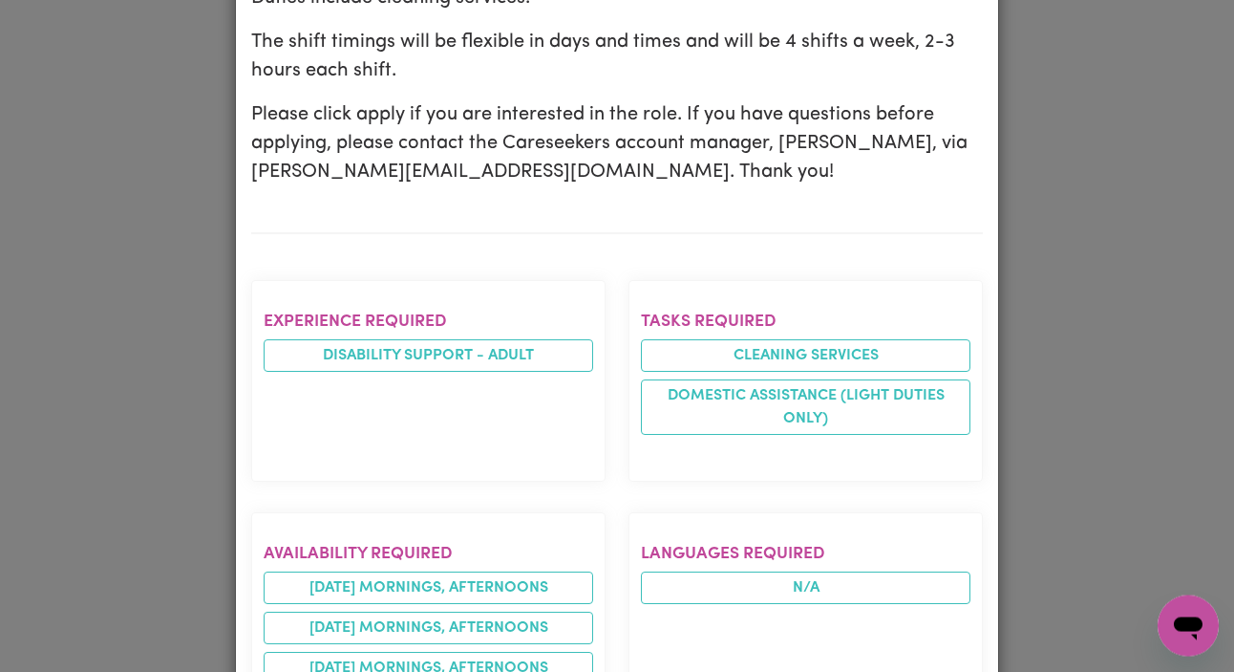
scroll to position [748, 0]
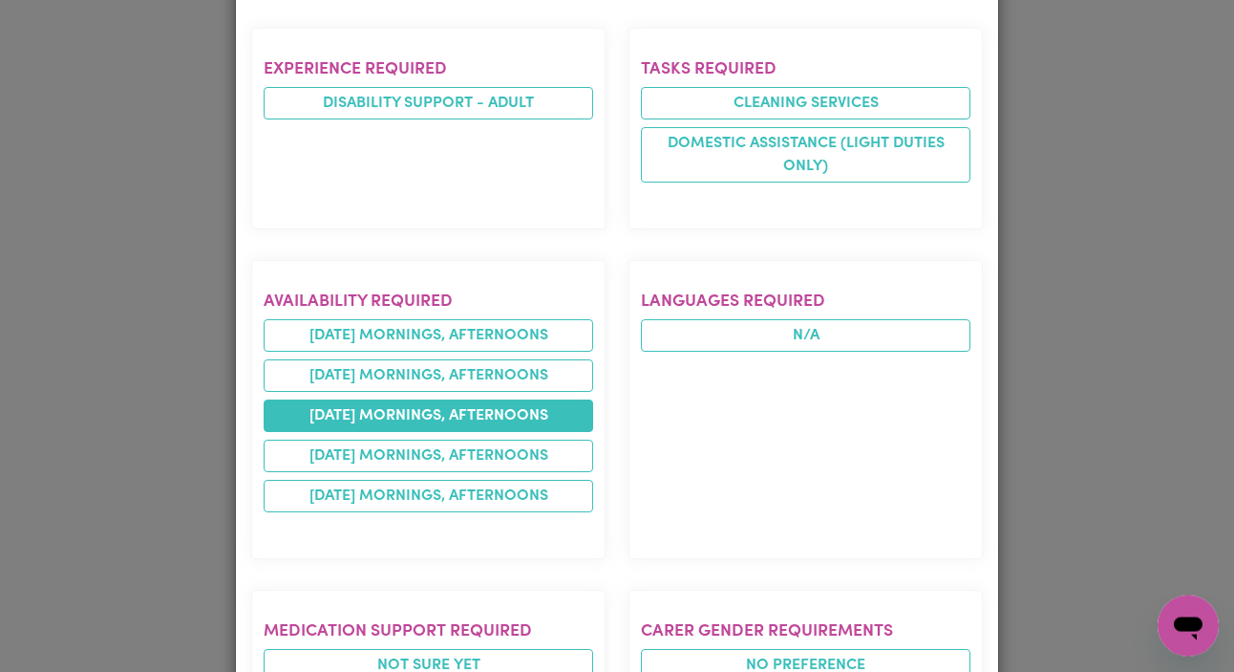
click at [475, 399] on li "[DATE] mornings, afternoons" at bounding box center [429, 415] width 330 height 32
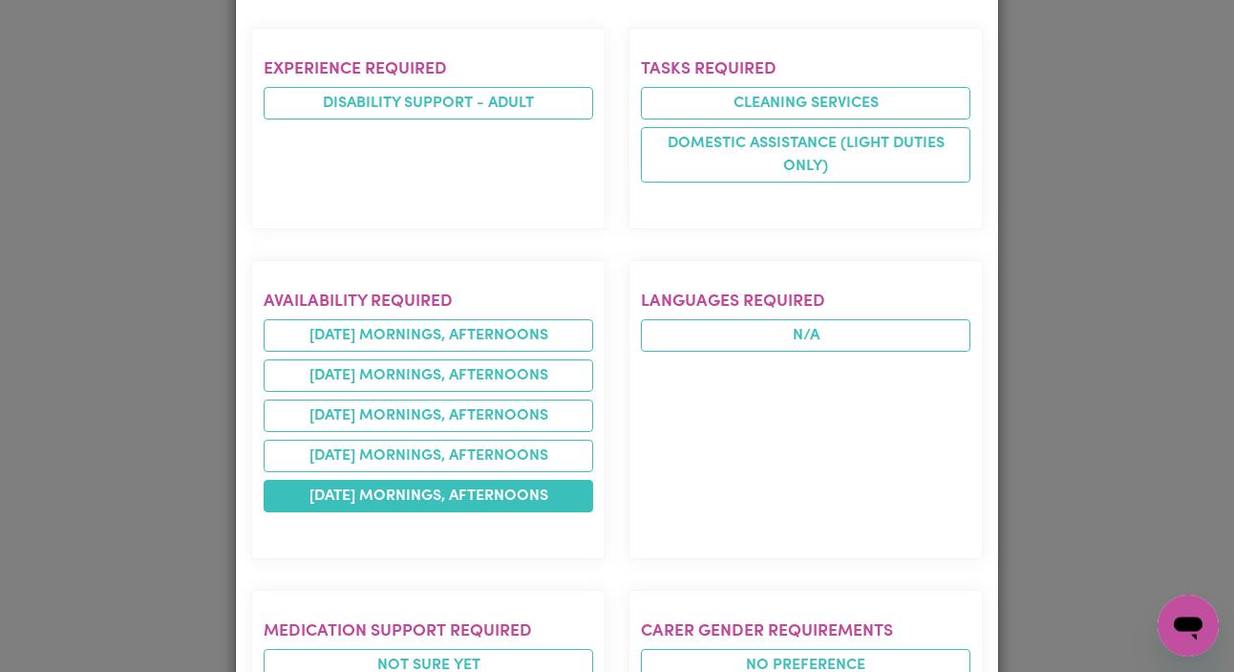
click at [504, 480] on li "[DATE] mornings, afternoons" at bounding box center [429, 496] width 330 height 32
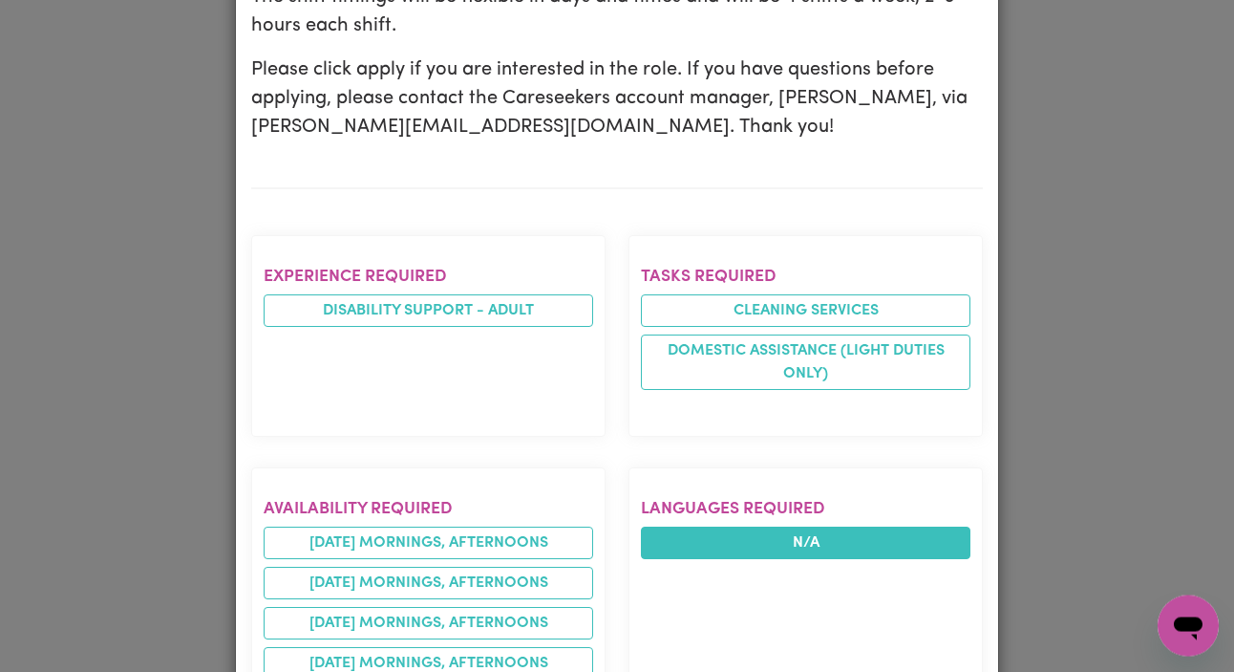
scroll to position [558, 0]
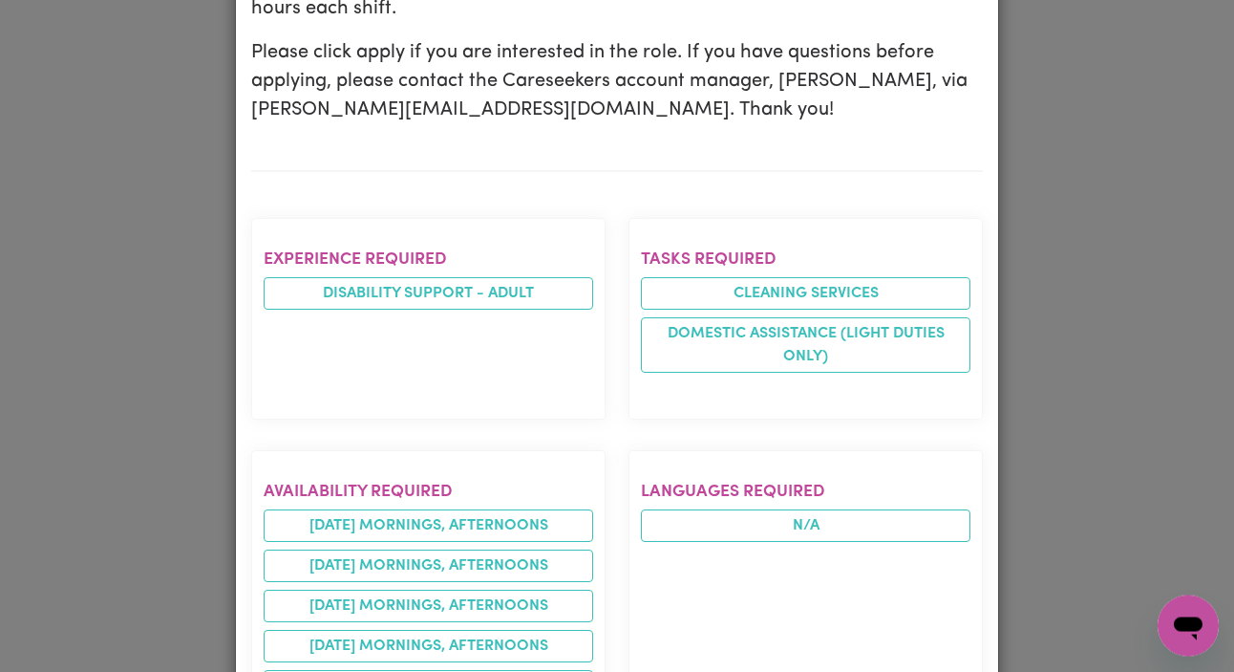
click at [183, 456] on div "Job Details Support Worker Needed in [GEOGRAPHIC_DATA], [GEOGRAPHIC_DATA] , [GE…" at bounding box center [617, 336] width 1234 height 672
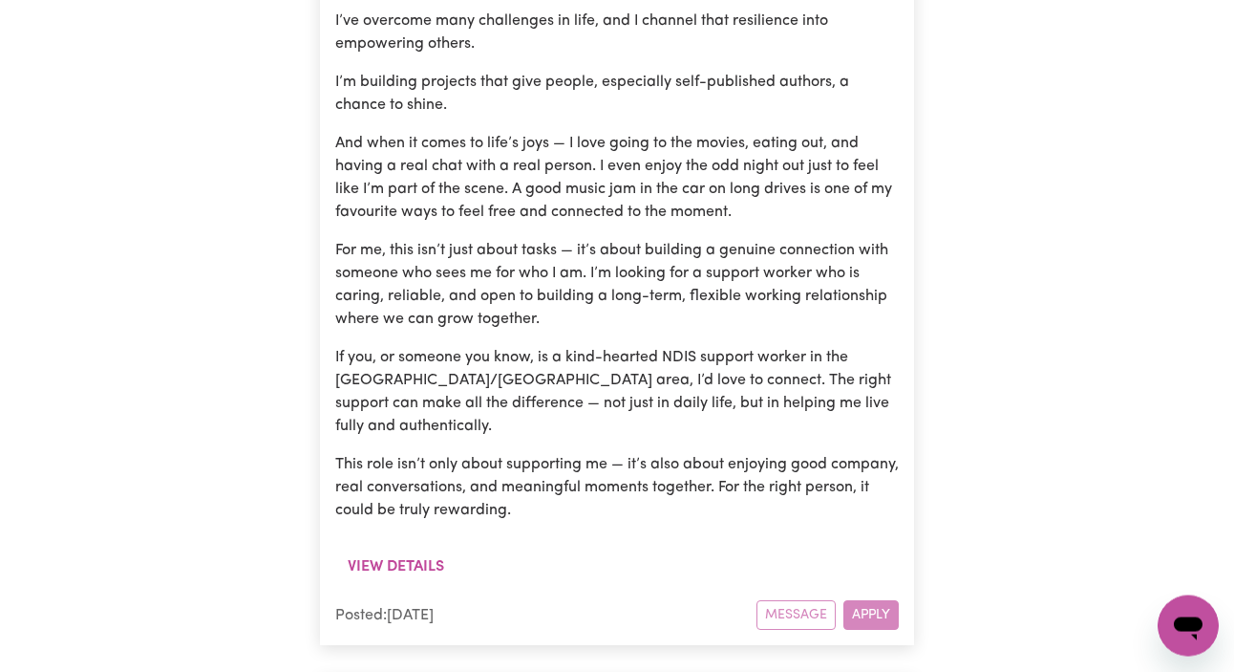
scroll to position [2811, 0]
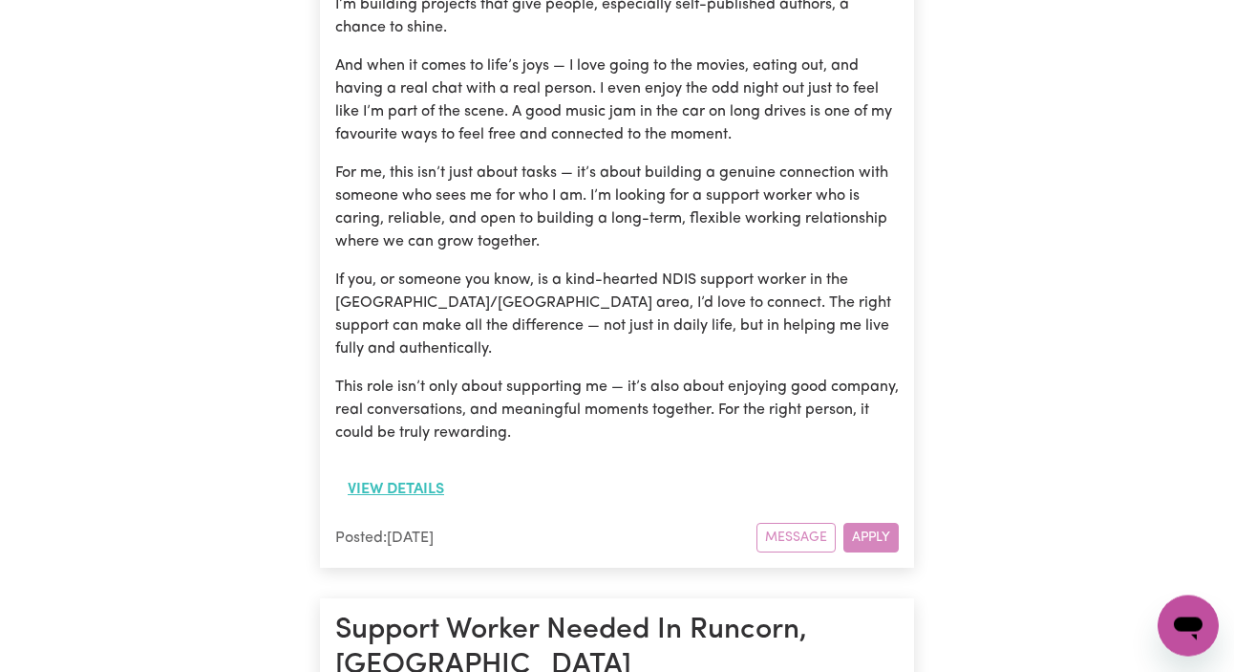
click at [381, 471] on button "View details" at bounding box center [395, 489] width 121 height 36
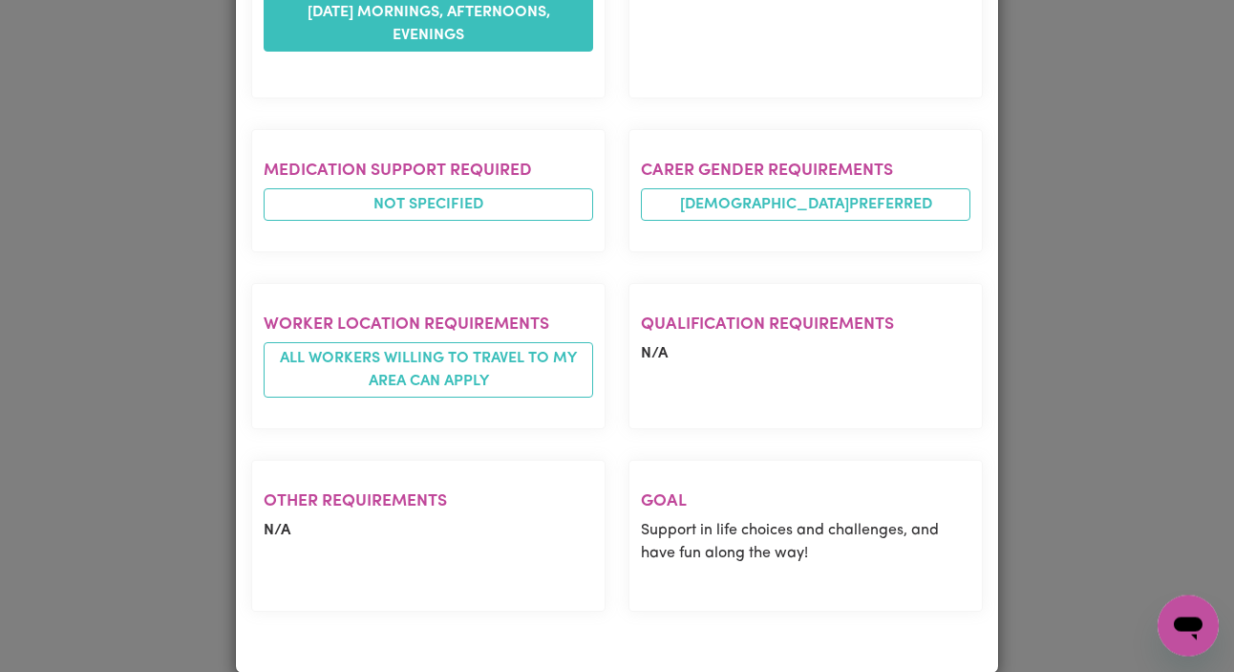
scroll to position [2651, 0]
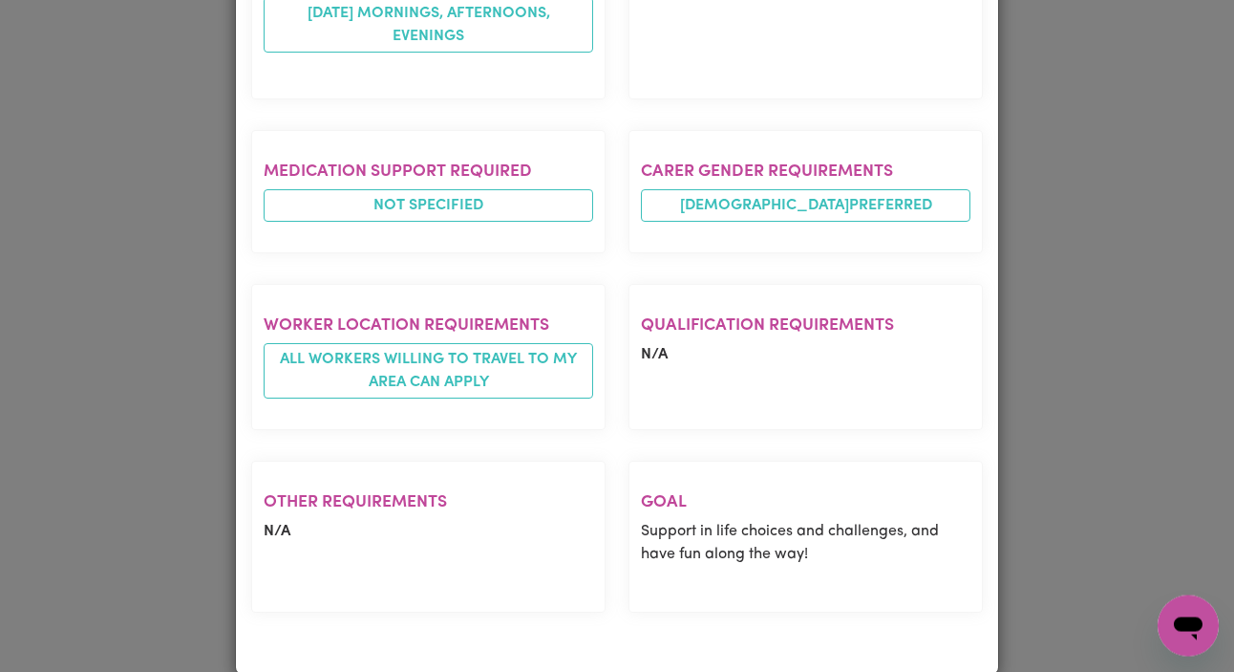
click at [194, 423] on div "Job Details Autistic Guy with Fun Support Worker [GEOGRAPHIC_DATA] , [GEOGRAPHI…" at bounding box center [617, 336] width 1234 height 672
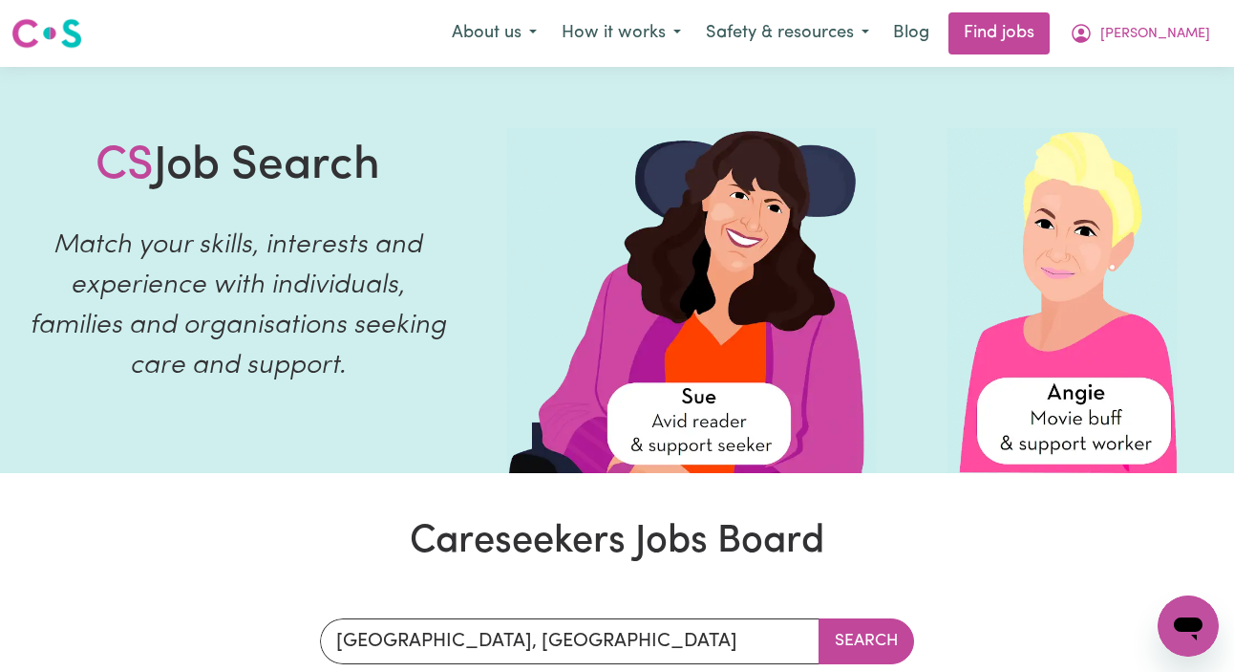
scroll to position [0, 0]
type textarea "x"
